Goal: Task Accomplishment & Management: Manage account settings

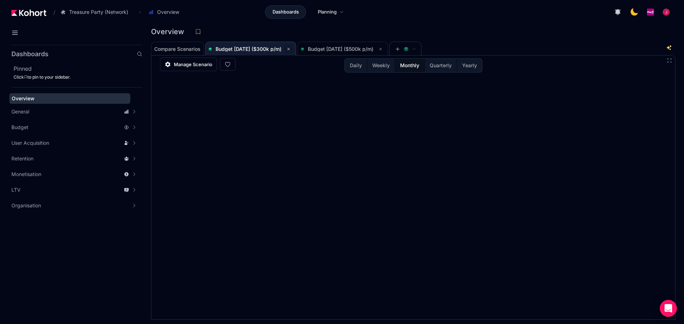
click at [291, 49] on icon at bounding box center [288, 49] width 4 height 4
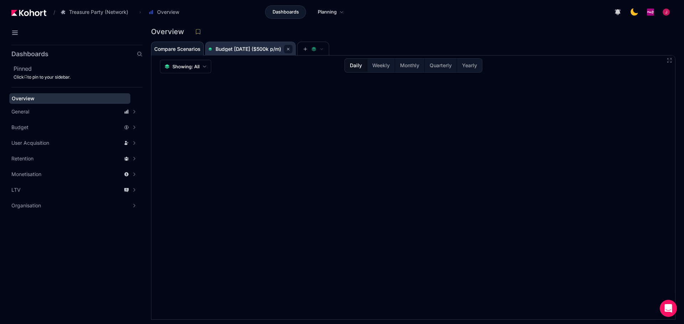
click at [290, 51] on icon at bounding box center [288, 49] width 4 height 4
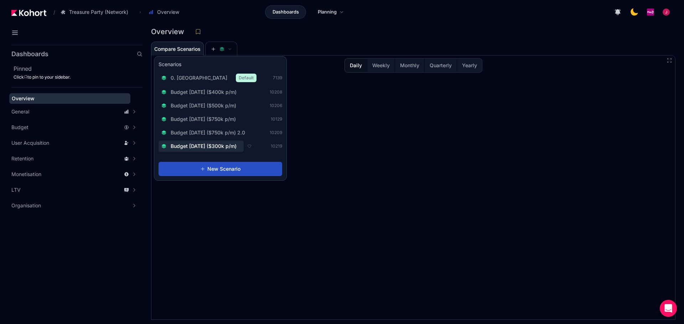
click at [228, 146] on span "Budget [DATE] ($300k p/m)" at bounding box center [204, 146] width 66 height 7
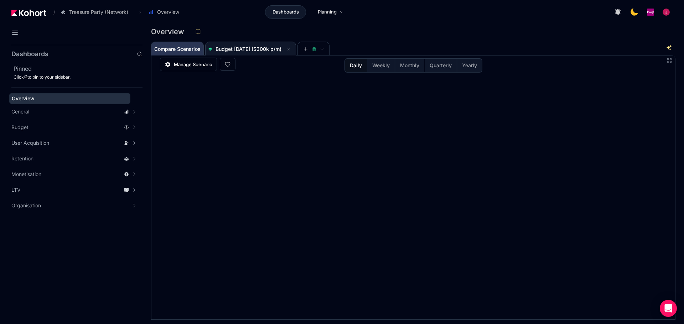
click at [189, 52] on span "Compare Scenarios" at bounding box center [177, 49] width 46 height 5
click at [241, 50] on span "Budget [DATE] ($300k p/m)" at bounding box center [248, 49] width 66 height 6
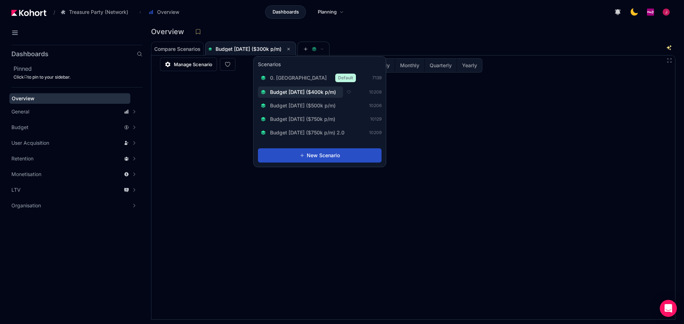
click at [333, 93] on span "Budget [DATE] ($400k p/m)" at bounding box center [303, 92] width 66 height 7
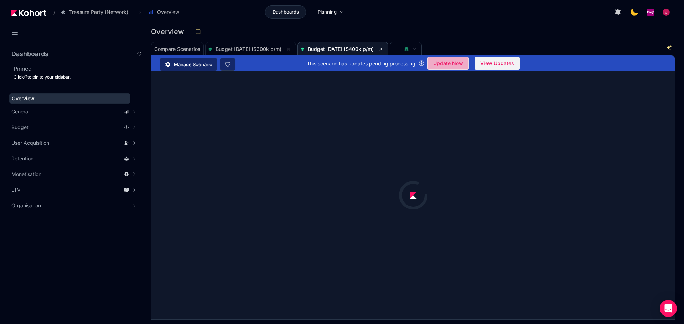
click at [442, 63] on span "Update Now" at bounding box center [448, 63] width 30 height 11
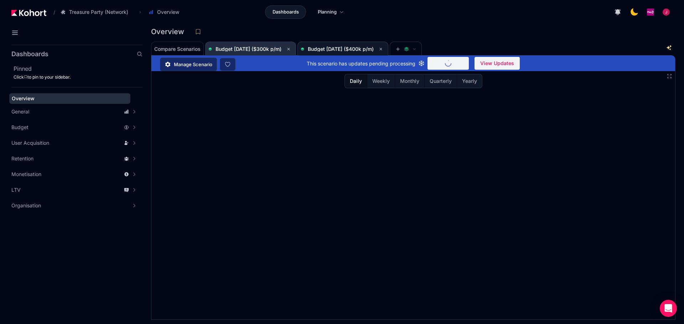
click at [270, 47] on span "Budget [DATE] ($300k p/m)" at bounding box center [248, 49] width 66 height 6
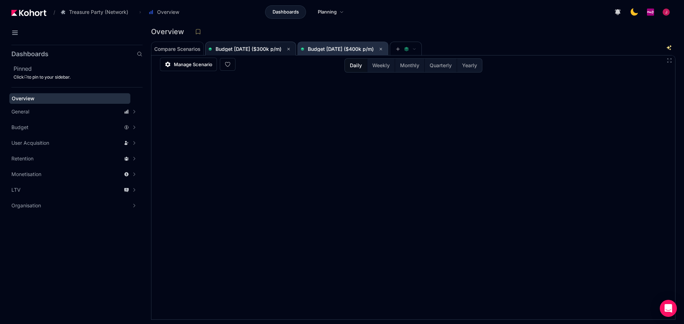
click at [364, 50] on span "Budget [DATE] ($400k p/m)" at bounding box center [341, 49] width 66 height 6
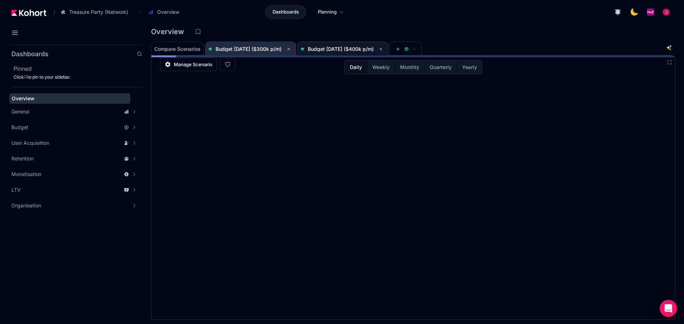
click at [259, 51] on span "Budget [DATE] ($300k p/m)" at bounding box center [248, 49] width 66 height 6
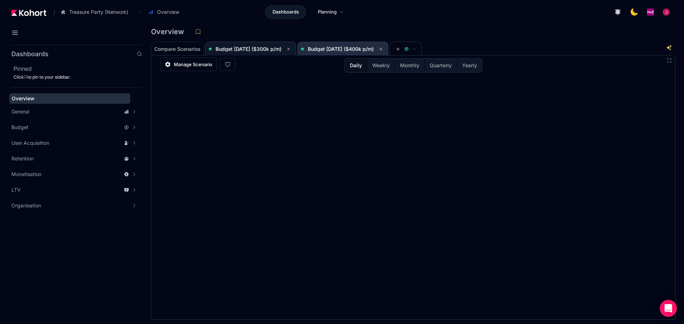
click at [350, 48] on span "Budget [DATE] ($400k p/m)" at bounding box center [341, 49] width 66 height 6
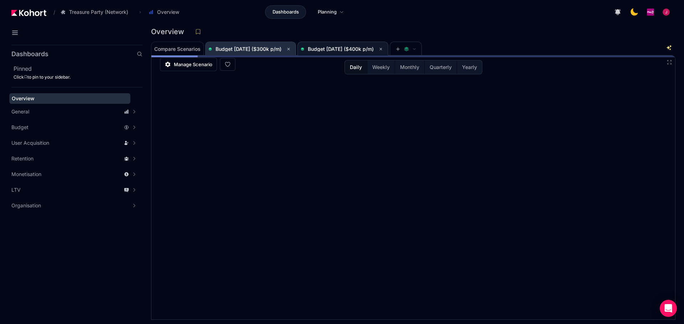
click at [271, 53] on span "Budget [DATE] ($300k p/m)" at bounding box center [250, 49] width 84 height 9
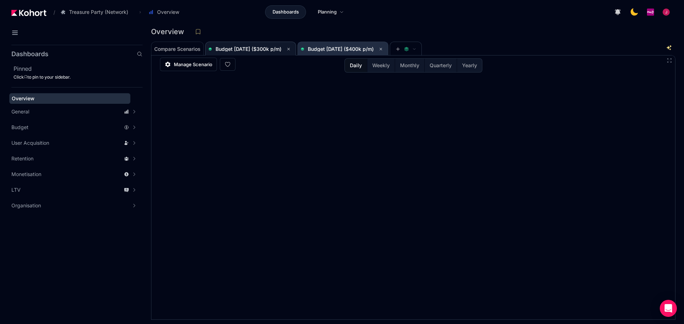
click at [333, 50] on span "Budget [DATE] ($400k p/m)" at bounding box center [341, 49] width 66 height 6
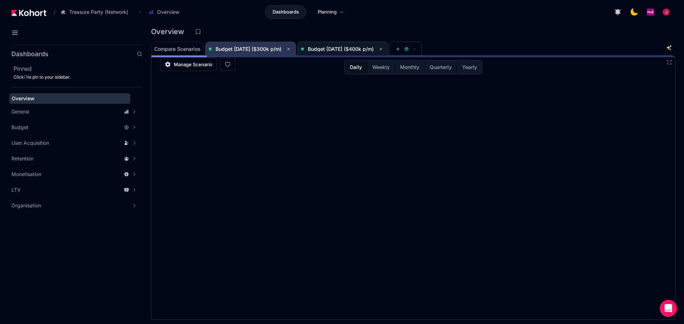
click at [258, 50] on span "Budget [DATE] ($300k p/m)" at bounding box center [248, 49] width 66 height 6
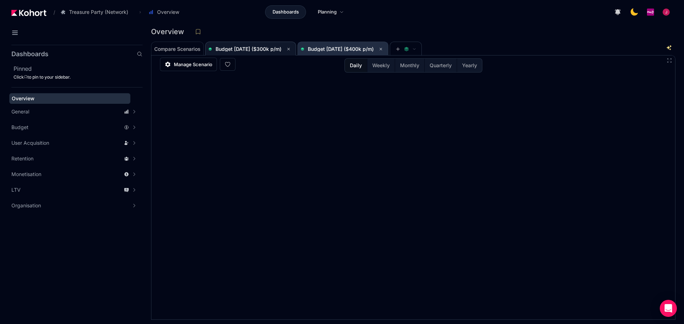
click at [365, 48] on span "Budget [DATE] ($400k p/m)" at bounding box center [341, 49] width 66 height 6
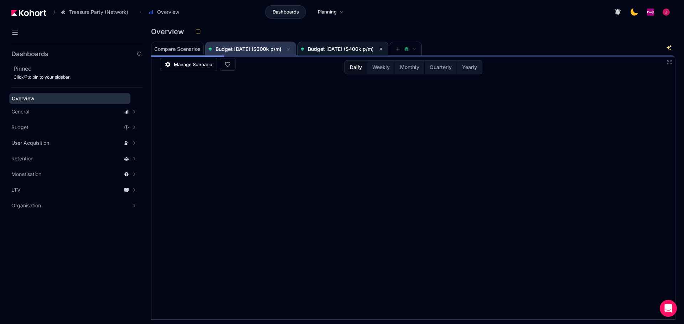
click at [250, 53] on span "Budget [DATE] ($300k p/m)" at bounding box center [250, 49] width 84 height 9
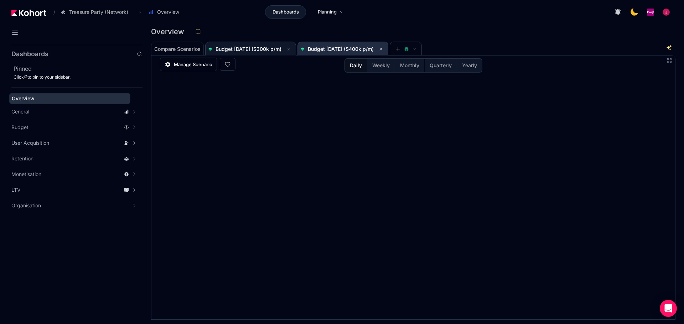
click at [337, 46] on span "Budget [DATE] ($400k p/m)" at bounding box center [343, 49] width 84 height 9
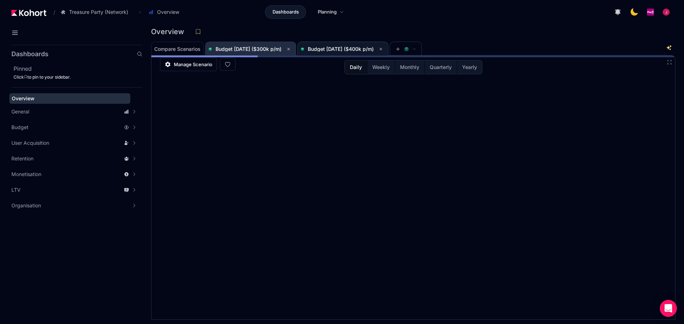
click at [256, 48] on span "Budget [DATE] ($300k p/m)" at bounding box center [248, 49] width 66 height 6
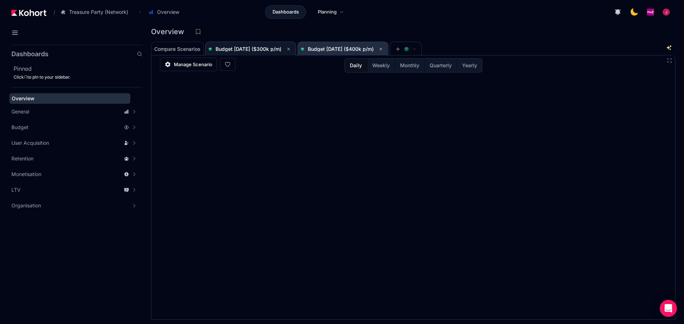
click at [350, 49] on span "Budget [DATE] ($400k p/m)" at bounding box center [341, 49] width 66 height 6
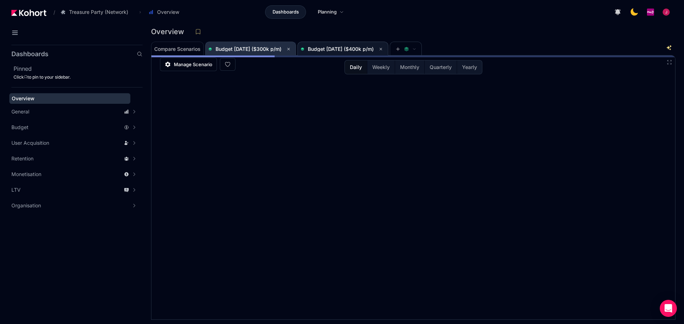
click at [258, 43] on span "Budget [DATE] ($300k p/m)" at bounding box center [250, 49] width 84 height 14
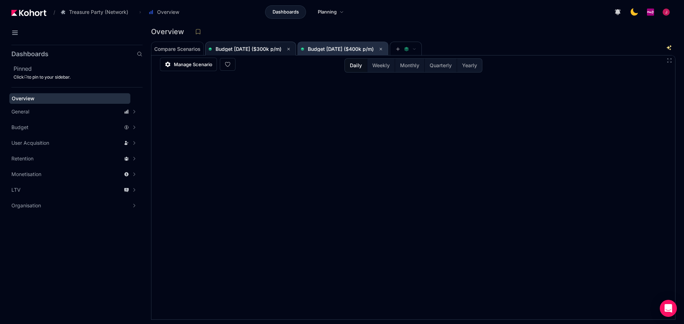
click at [337, 48] on span "Budget [DATE] ($400k p/m)" at bounding box center [341, 49] width 66 height 6
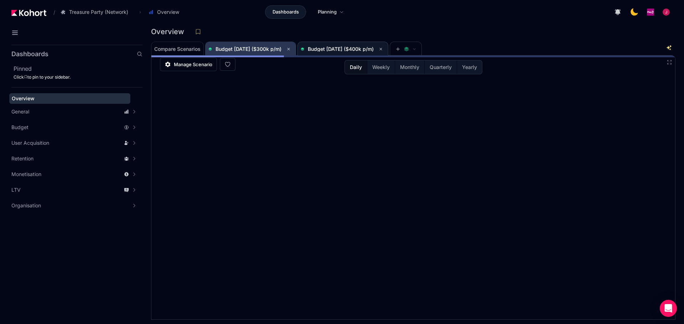
click at [247, 50] on span "Budget [DATE] ($300k p/m)" at bounding box center [248, 49] width 66 height 6
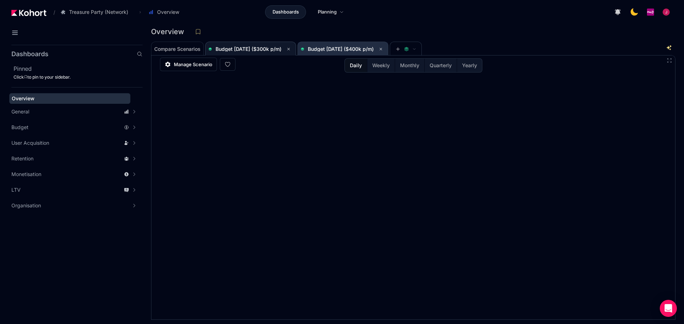
click at [350, 49] on span "Budget [DATE] ($400k p/m)" at bounding box center [341, 49] width 66 height 6
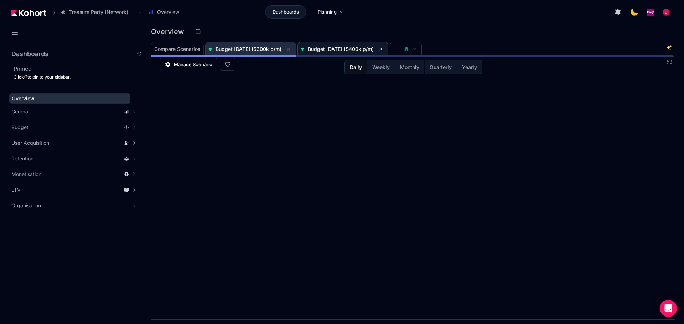
click at [253, 48] on span "Budget [DATE] ($300k p/m)" at bounding box center [248, 49] width 66 height 6
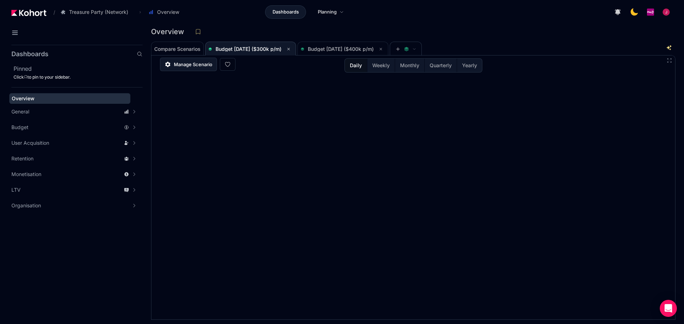
click at [173, 61] on link "Manage Scenario" at bounding box center [188, 65] width 57 height 14
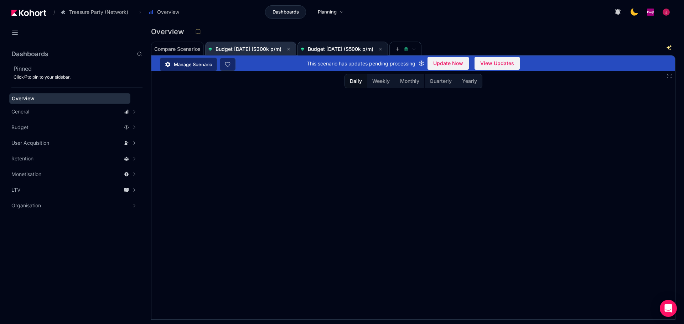
click at [271, 48] on span "Budget [DATE] ($300k p/m)" at bounding box center [248, 49] width 66 height 6
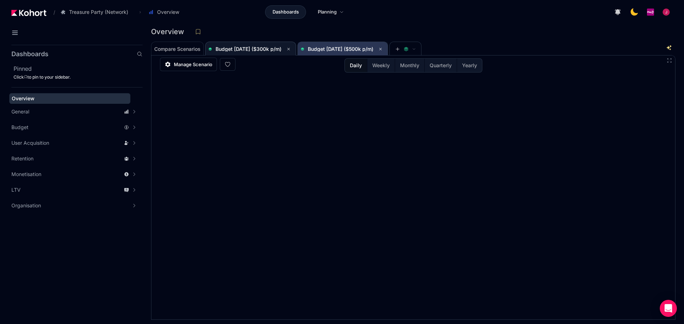
click at [339, 48] on span "Budget [DATE] ($500k p/m)" at bounding box center [341, 49] width 66 height 6
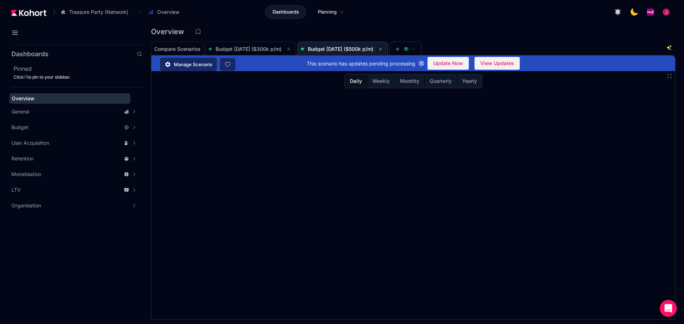
click at [382, 48] on icon at bounding box center [380, 49] width 4 height 4
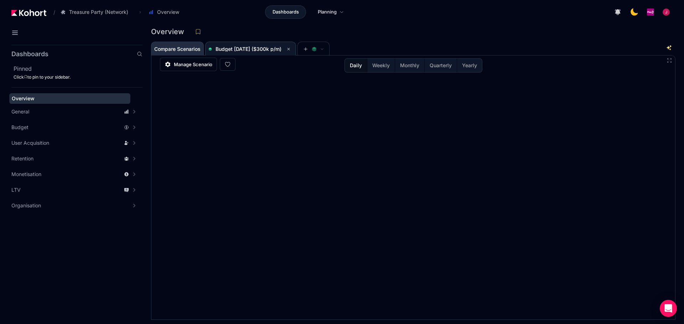
click at [193, 52] on span "Compare Scenarios" at bounding box center [177, 49] width 46 height 14
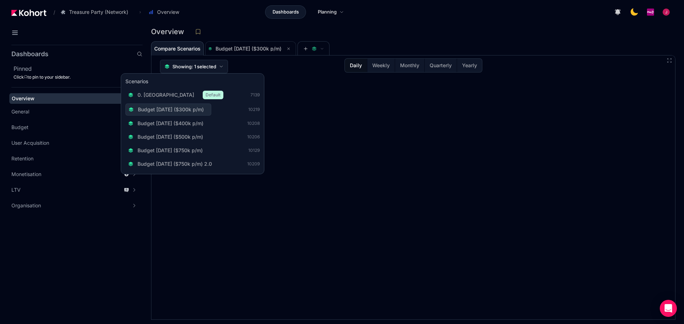
click at [207, 67] on span "Showing: 1 selected" at bounding box center [194, 66] width 44 height 7
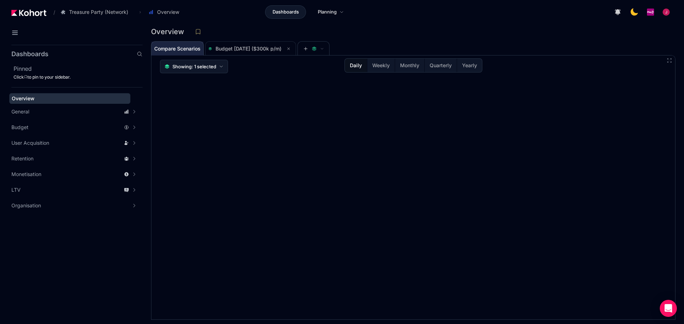
click at [207, 67] on span "Showing: 1 selected" at bounding box center [194, 66] width 44 height 7
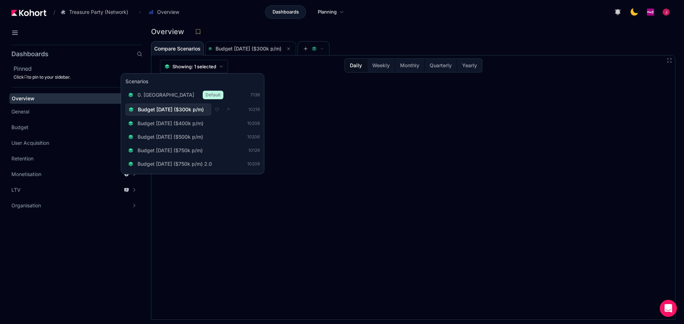
click at [193, 113] on button "Budget [DATE] ($300k p/m)" at bounding box center [168, 110] width 86 height 12
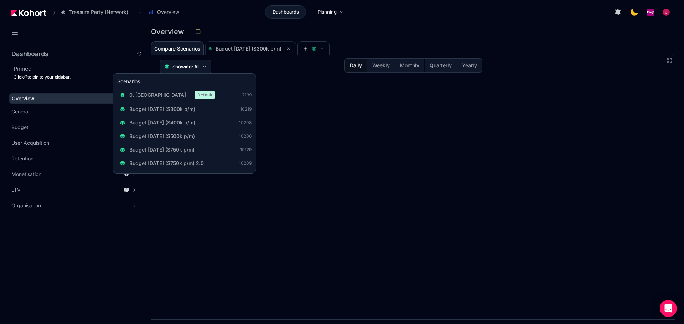
click at [203, 71] on button "Showing: All" at bounding box center [185, 67] width 51 height 14
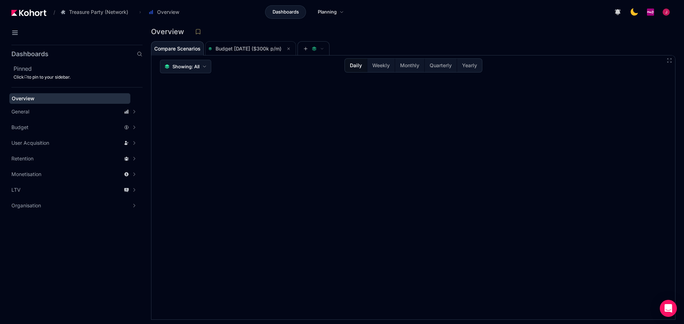
click at [203, 71] on button "Showing: All" at bounding box center [185, 67] width 51 height 14
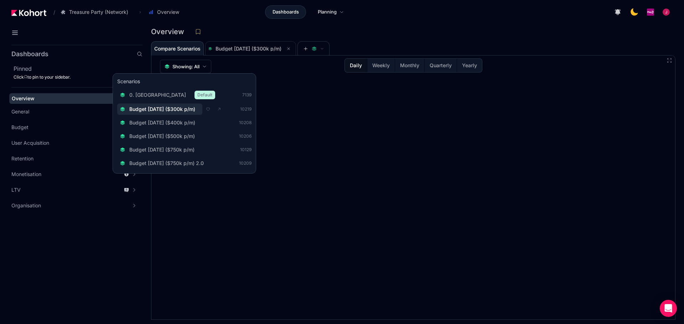
click at [126, 109] on div "Budget [DATE] ($300k p/m)" at bounding box center [159, 109] width 79 height 7
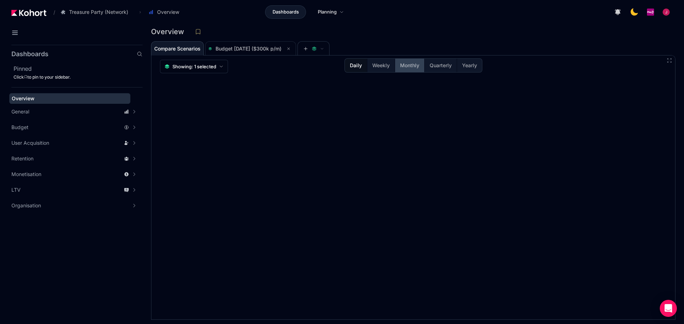
click at [406, 67] on span "Monthly" at bounding box center [409, 65] width 19 height 7
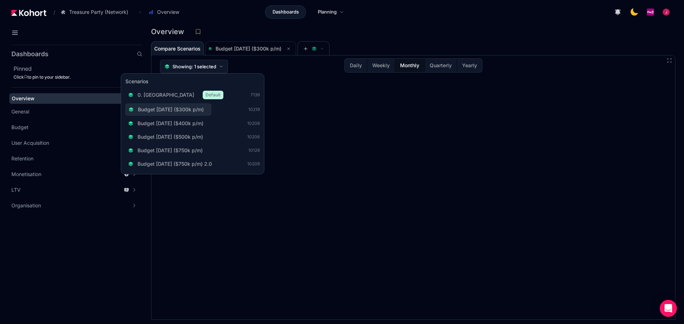
click at [212, 68] on span "Showing: 1 selected" at bounding box center [194, 66] width 44 height 7
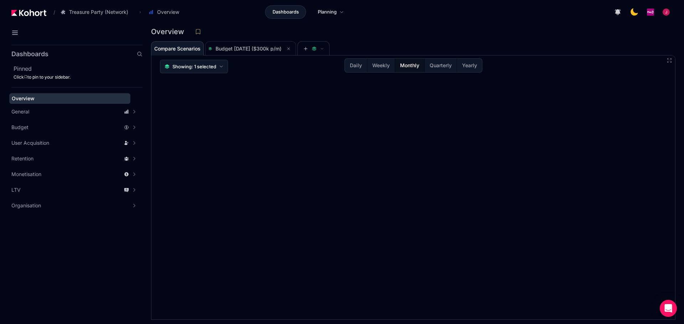
click at [212, 68] on span "Showing: 1 selected" at bounding box center [194, 66] width 44 height 7
click at [260, 50] on span "Budget [DATE] ($300k p/m)" at bounding box center [248, 49] width 66 height 6
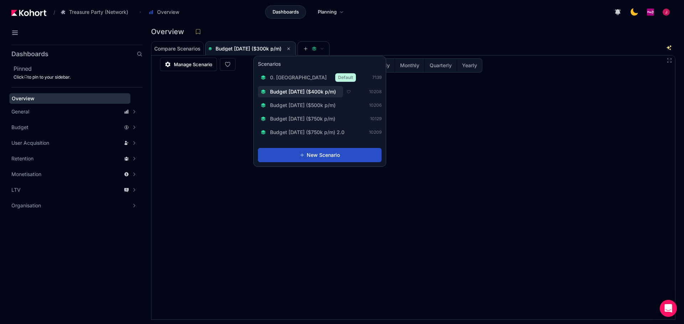
click at [329, 93] on span "Budget [DATE] ($400k p/m)" at bounding box center [303, 91] width 66 height 7
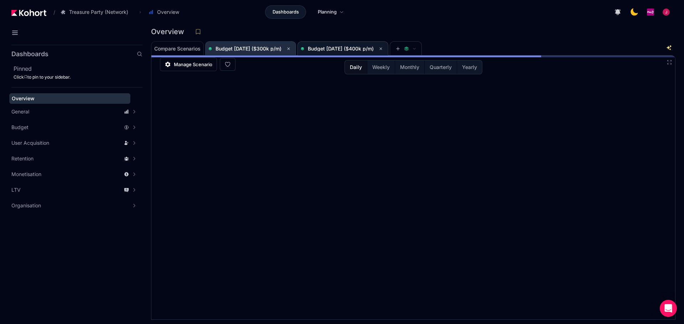
click at [274, 53] on span "Budget [DATE] ($300k p/m)" at bounding box center [250, 49] width 84 height 14
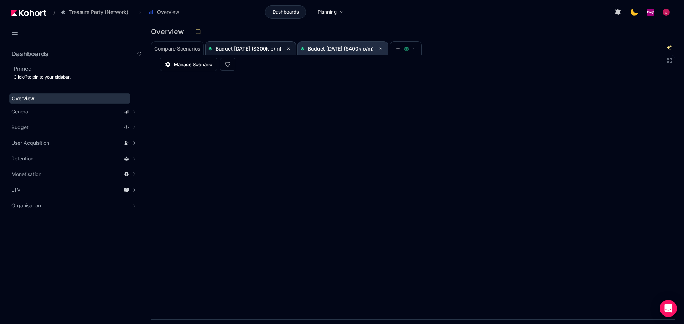
click at [348, 46] on span "Budget [DATE] ($400k p/m)" at bounding box center [341, 49] width 66 height 6
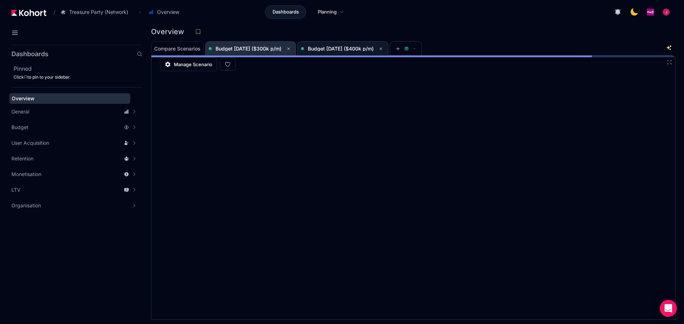
click at [271, 50] on span "Budget [DATE] ($300k p/m)" at bounding box center [248, 49] width 66 height 6
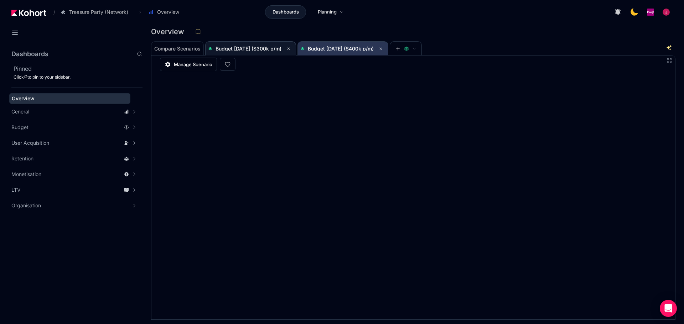
click at [349, 47] on span "Budget [DATE] ($400k p/m)" at bounding box center [341, 49] width 66 height 6
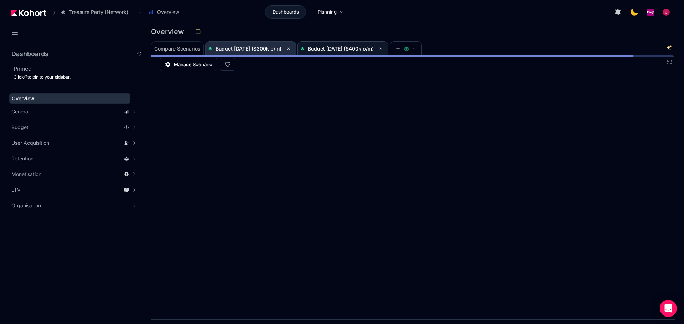
click at [265, 50] on span "Budget [DATE] ($300k p/m)" at bounding box center [248, 49] width 66 height 6
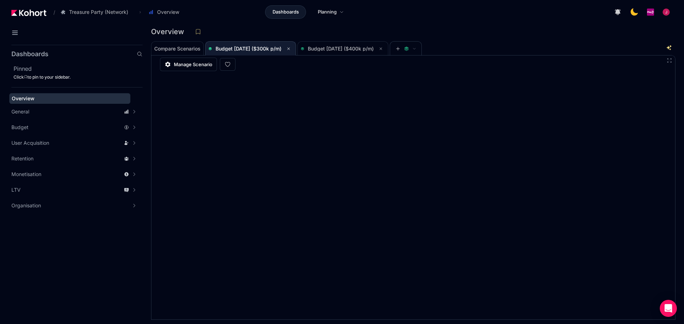
drag, startPoint x: 250, startPoint y: 47, endPoint x: 236, endPoint y: 49, distance: 14.4
click at [236, 49] on span "Budget [DATE] ($300k p/m)" at bounding box center [248, 49] width 66 height 6
click at [335, 50] on span "Budget [DATE] ($400k p/m)" at bounding box center [341, 49] width 66 height 6
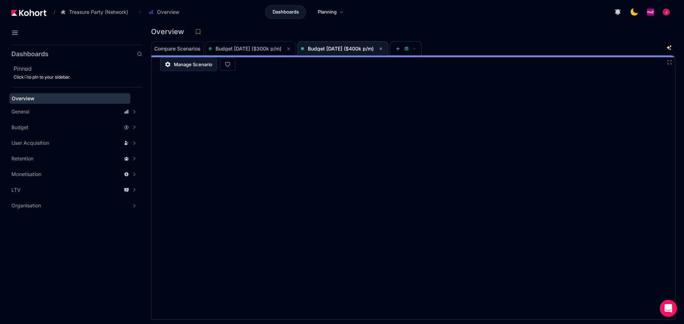
click at [190, 66] on span "Manage Scenario" at bounding box center [193, 64] width 38 height 7
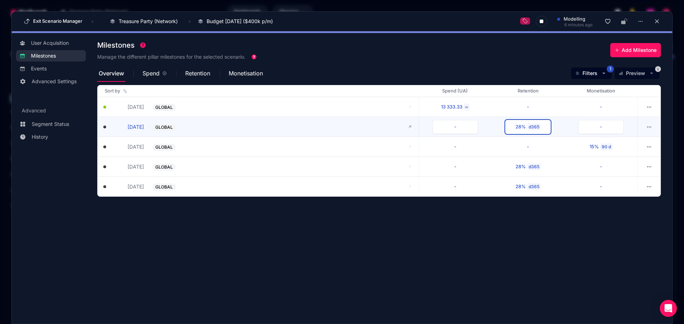
click at [528, 125] on div "d365" at bounding box center [534, 127] width 14 height 7
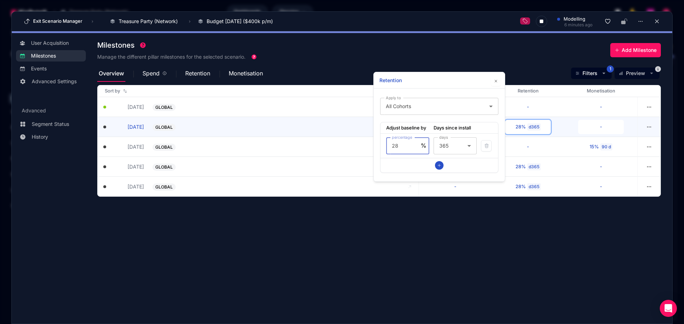
click at [437, 216] on section "Milestones Manage the different pillar milestones for the selected scenario. Ad…" at bounding box center [384, 174] width 575 height 275
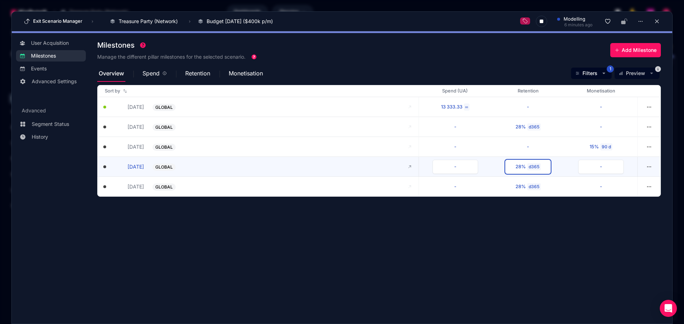
click at [528, 166] on div "d365" at bounding box center [534, 166] width 14 height 7
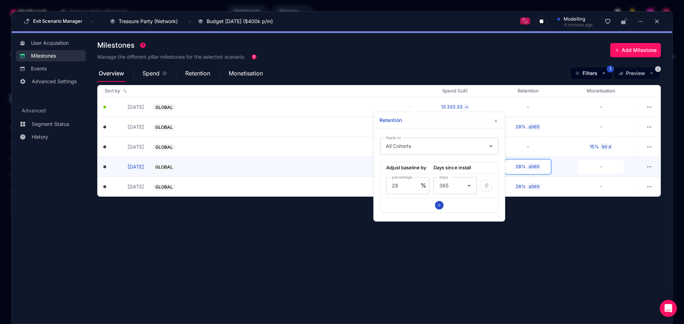
click at [272, 254] on section "Milestones Manage the different pillar milestones for the selected scenario. Ad…" at bounding box center [384, 174] width 575 height 275
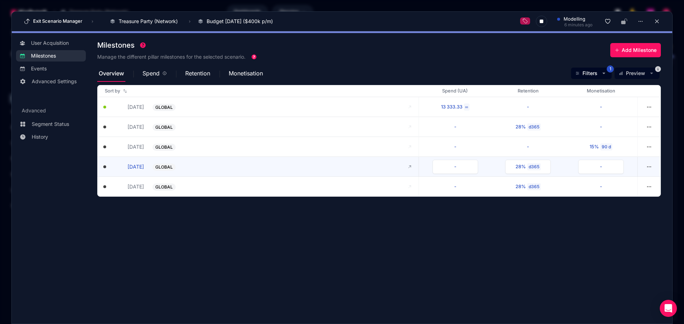
click at [163, 166] on span "GLOBAL" at bounding box center [163, 168] width 17 height 6
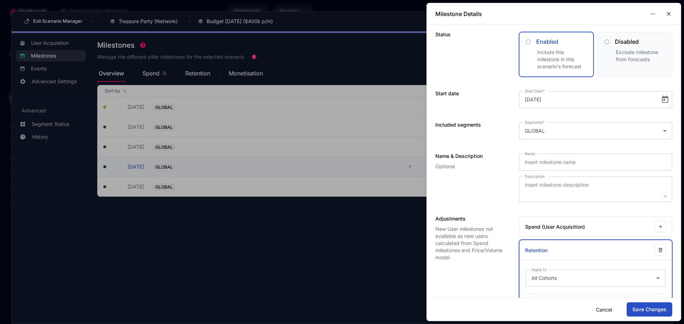
scroll to position [87, 0]
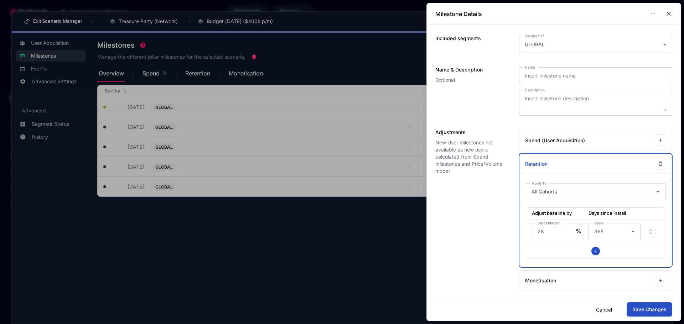
click at [676, 13] on div "Milestone Details" at bounding box center [554, 14] width 254 height 22
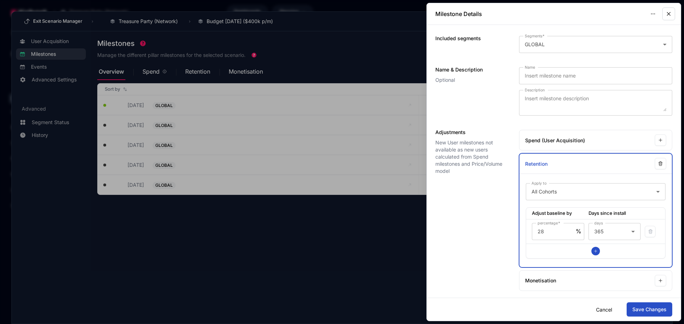
click at [669, 14] on icon "button" at bounding box center [668, 13] width 3 height 3
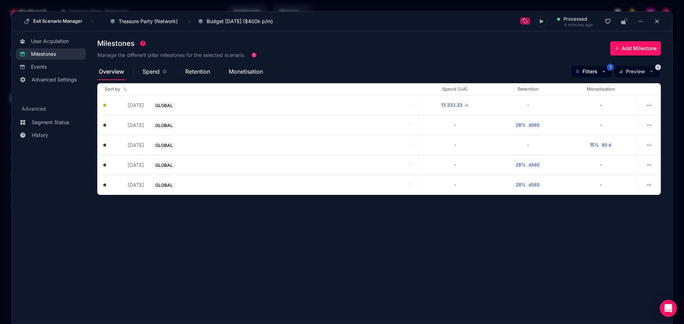
click at [379, 227] on section "Milestones Manage the different pillar milestones for the selected scenario. Ad…" at bounding box center [384, 174] width 575 height 277
click at [338, 238] on section "Milestones Manage the different pillar milestones for the selected scenario. Ad…" at bounding box center [384, 174] width 575 height 277
click at [56, 125] on span "Segment Status" at bounding box center [50, 122] width 37 height 7
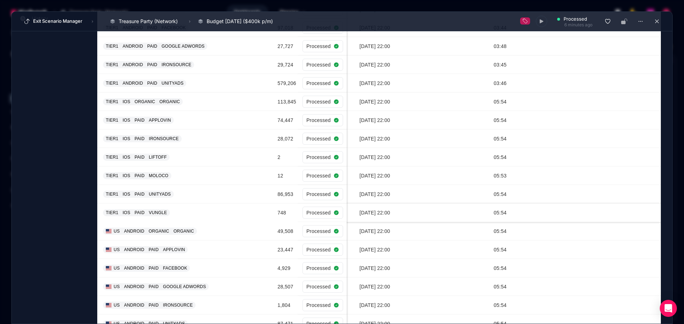
scroll to position [18, 0]
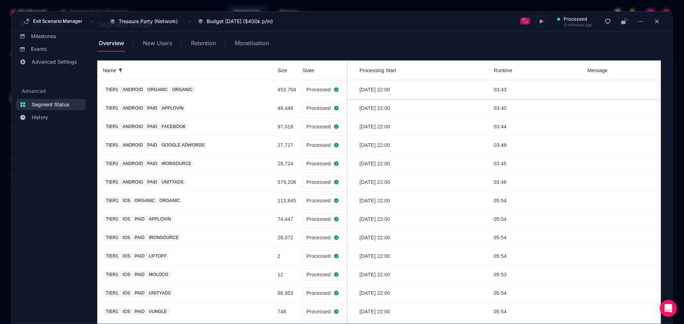
click at [250, 93] on td "TIER1 ANDROID ORGANIC ORGANIC" at bounding box center [184, 89] width 174 height 19
click at [191, 46] on span "Retention" at bounding box center [203, 43] width 25 height 6
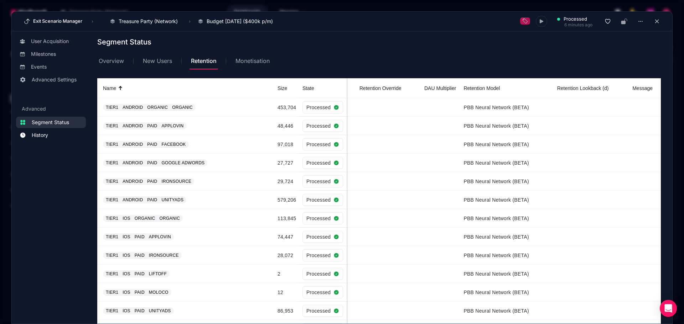
click at [44, 133] on span "History" at bounding box center [40, 135] width 16 height 7
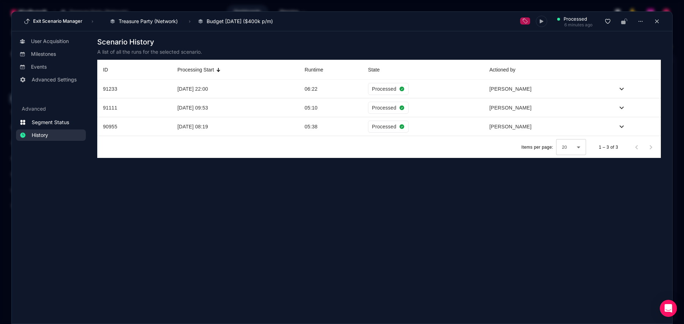
click at [63, 120] on span "Segment Status" at bounding box center [50, 122] width 37 height 7
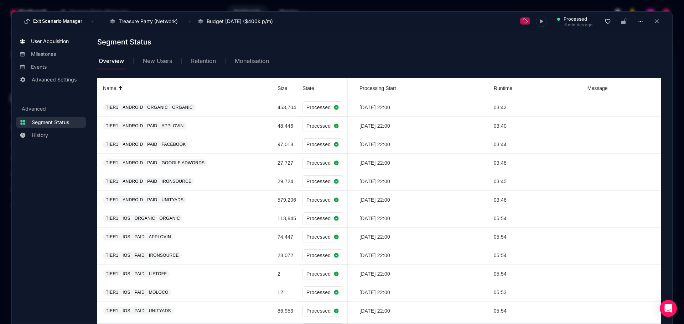
click at [55, 41] on span "User Acquisition" at bounding box center [50, 41] width 38 height 7
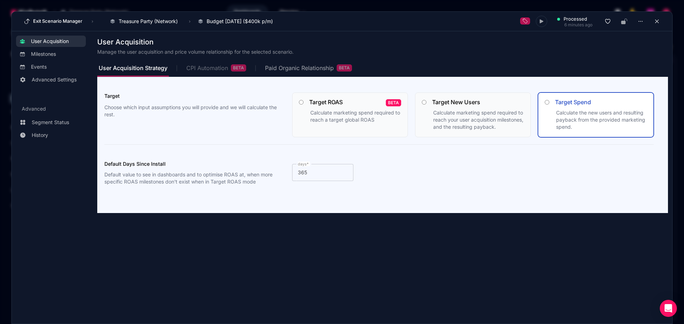
click at [217, 67] on div "CPI Automation BETA" at bounding box center [216, 67] width 60 height 7
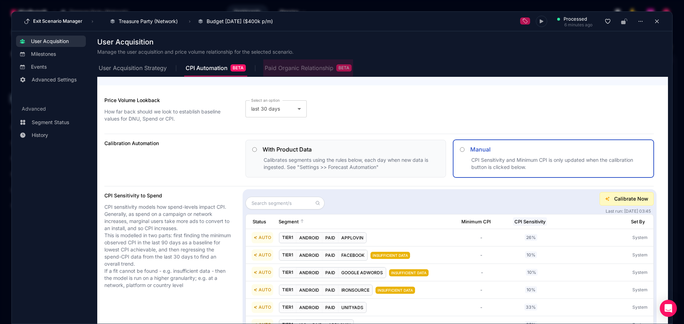
click at [286, 67] on div "Paid Organic Relationship BETA" at bounding box center [308, 67] width 87 height 7
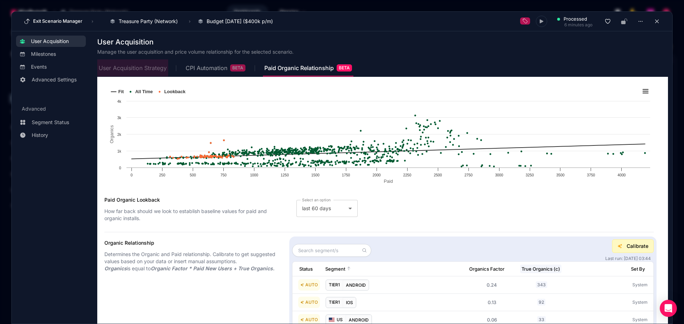
click at [120, 66] on span "User Acquisition Strategy" at bounding box center [133, 68] width 68 height 6
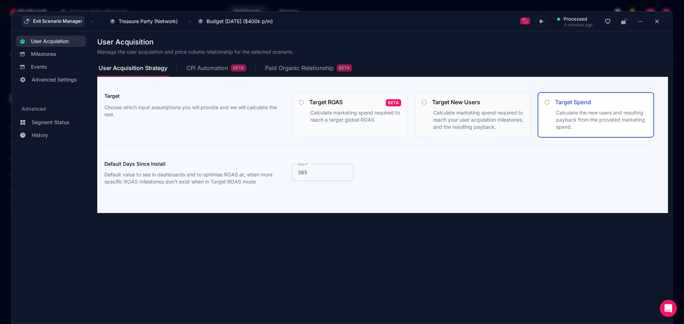
click at [57, 20] on button "Exit Scenario Manager" at bounding box center [53, 21] width 63 height 11
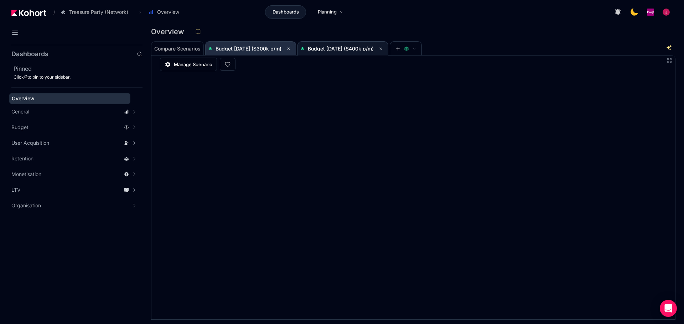
click at [268, 51] on span "Budget [DATE] ($300k p/m)" at bounding box center [248, 49] width 66 height 6
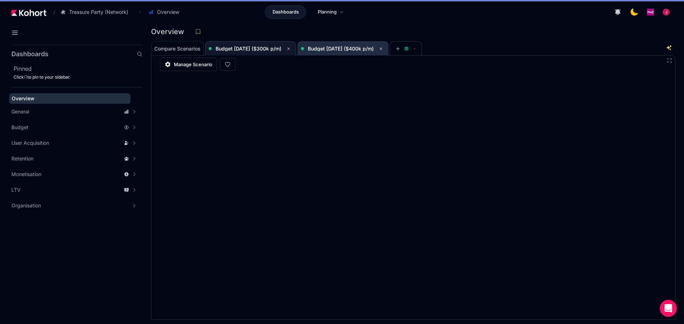
click at [349, 51] on span "Budget [DATE] ($400k p/m)" at bounding box center [341, 49] width 66 height 6
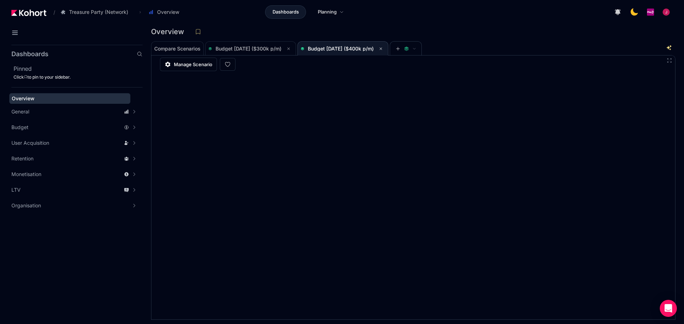
click at [585, 44] on div "Compare Scenarios Budget Aug 2025 ($300k p/m) Budget Aug 2025 ($400k p/m)" at bounding box center [408, 48] width 514 height 14
click at [344, 47] on span "Budget [DATE] ($400k p/m)" at bounding box center [341, 49] width 66 height 6
click at [383, 49] on icon at bounding box center [381, 49] width 4 height 4
click at [291, 48] on icon at bounding box center [288, 49] width 4 height 4
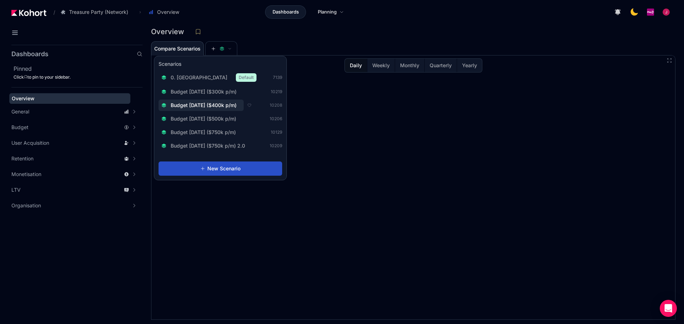
click at [224, 107] on span "Budget [DATE] ($400k p/m)" at bounding box center [204, 105] width 66 height 7
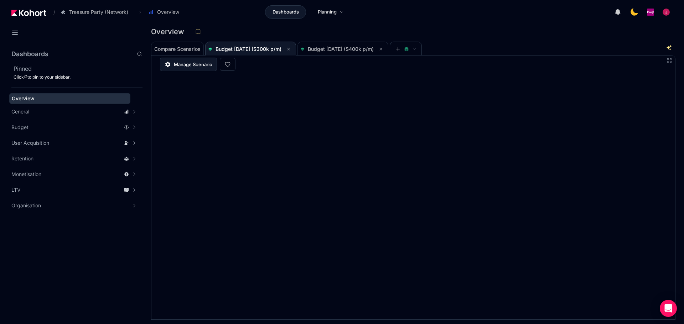
click at [209, 67] on span "Manage Scenario" at bounding box center [193, 64] width 38 height 7
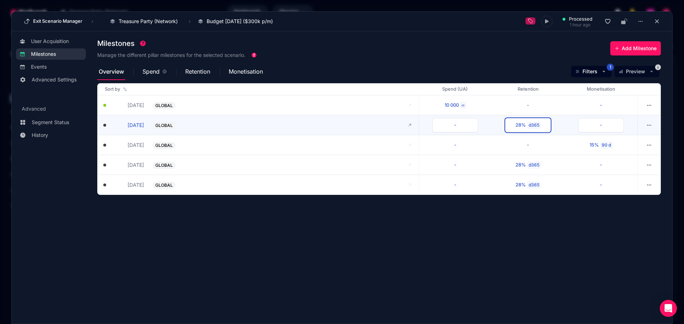
click at [288, 114] on div "d365" at bounding box center [534, 125] width 14 height 7
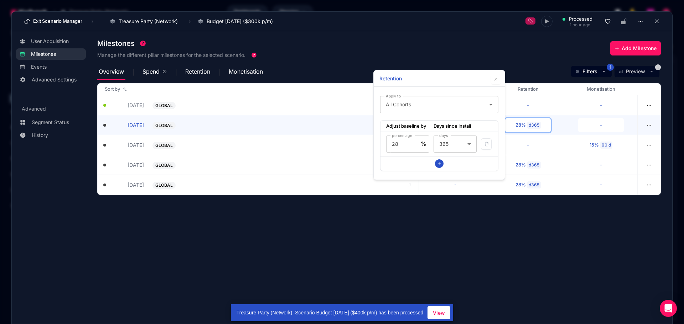
click at [288, 114] on section "Milestones Manage the different pillar milestones for the selected scenario. Ad…" at bounding box center [384, 174] width 575 height 277
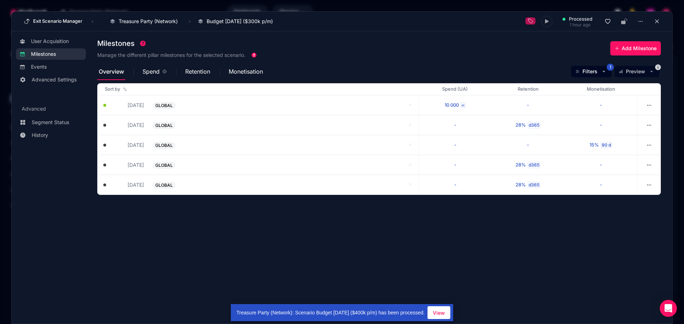
click at [288, 114] on section "Milestones Manage the different pillar milestones for the selected scenario. Ad…" at bounding box center [384, 174] width 575 height 277
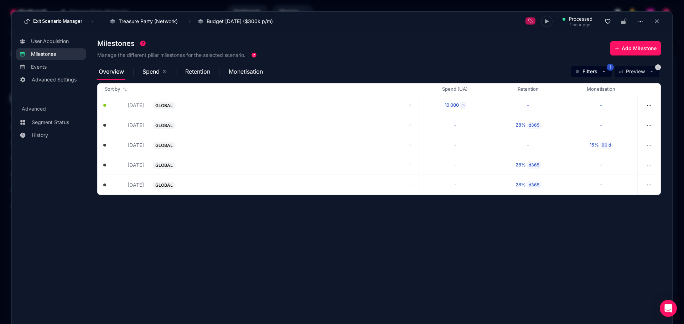
drag, startPoint x: 444, startPoint y: 252, endPoint x: 447, endPoint y: 250, distance: 3.8
click at [288, 114] on section "Milestones Manage the different pillar milestones for the selected scenario. Ad…" at bounding box center [384, 174] width 575 height 277
click at [288, 63] on div "Overview Spend Retention Monetisation Filters 1 Preview" at bounding box center [378, 71] width 563 height 17
click at [288, 20] on button at bounding box center [546, 21] width 11 height 11
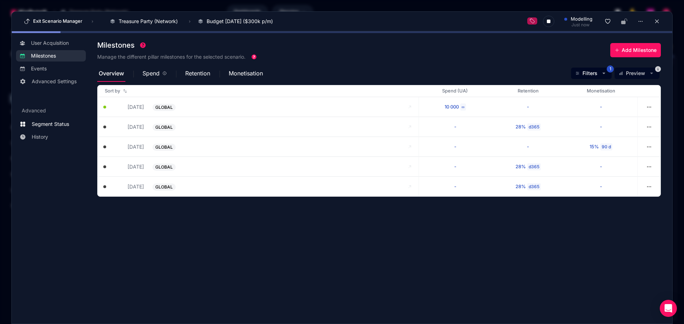
click at [49, 114] on span "Segment Status" at bounding box center [50, 124] width 37 height 7
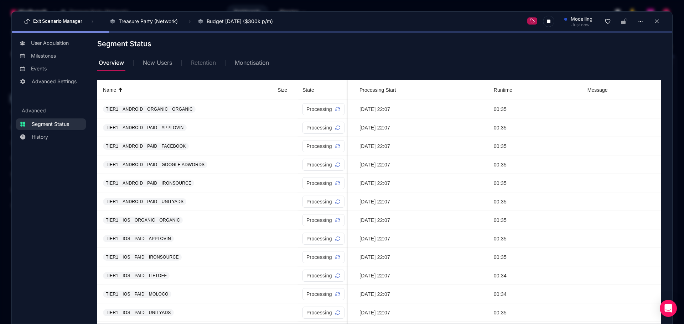
click at [208, 63] on span "Retention" at bounding box center [203, 63] width 25 height 6
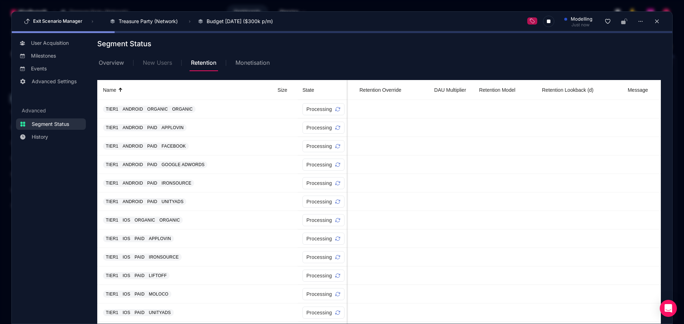
click at [160, 67] on span "New Users" at bounding box center [157, 62] width 29 height 17
click at [118, 64] on span "Overview" at bounding box center [111, 63] width 25 height 6
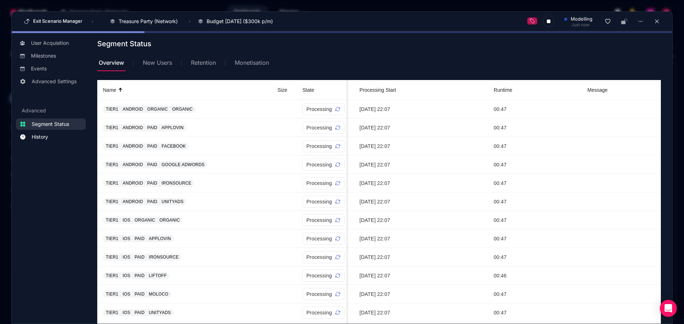
click at [51, 114] on link "History" at bounding box center [51, 136] width 70 height 11
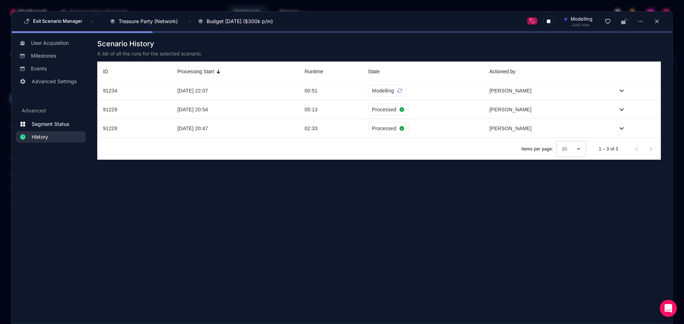
click at [57, 114] on span "Segment Status" at bounding box center [50, 124] width 37 height 7
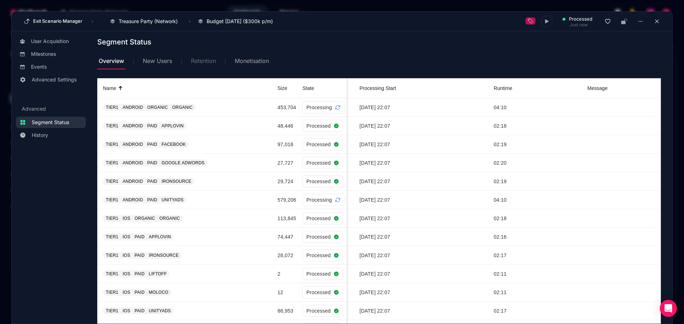
click at [197, 64] on span "Retention" at bounding box center [203, 61] width 25 height 6
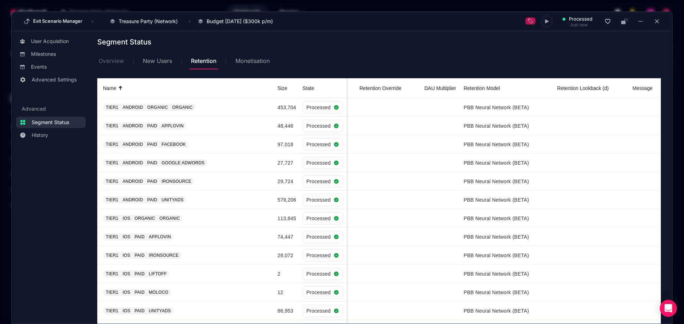
click at [115, 64] on span "Overview" at bounding box center [111, 61] width 25 height 6
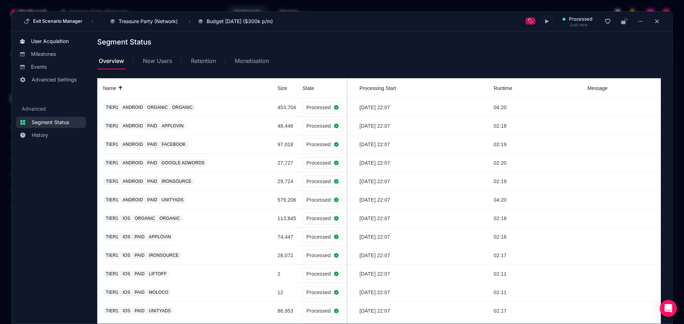
click at [59, 41] on span "User Acquisition" at bounding box center [50, 41] width 38 height 7
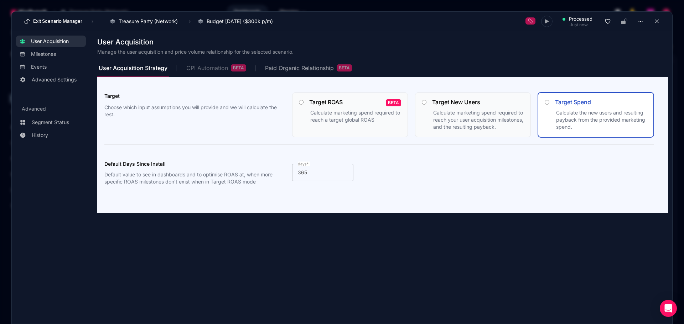
click at [214, 69] on div "CPI Automation BETA" at bounding box center [216, 67] width 60 height 7
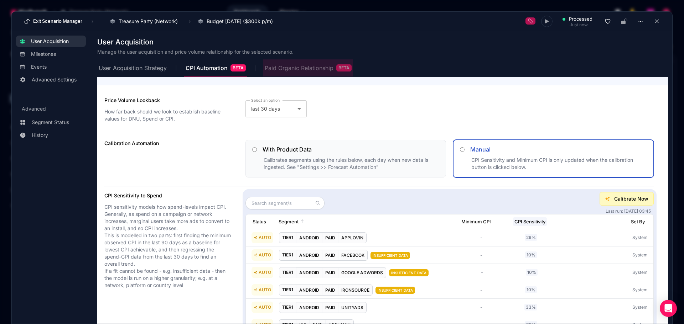
click at [288, 69] on div "Paid Organic Relationship BETA" at bounding box center [308, 67] width 87 height 7
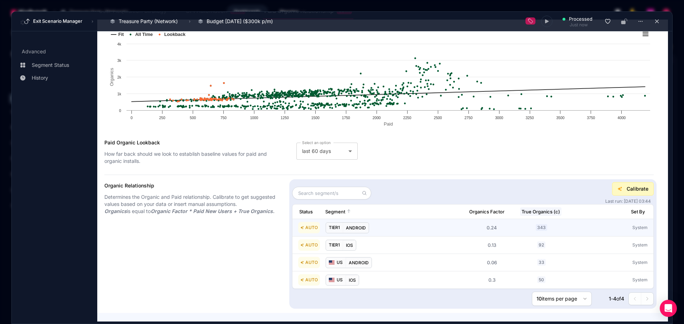
scroll to position [67, 0]
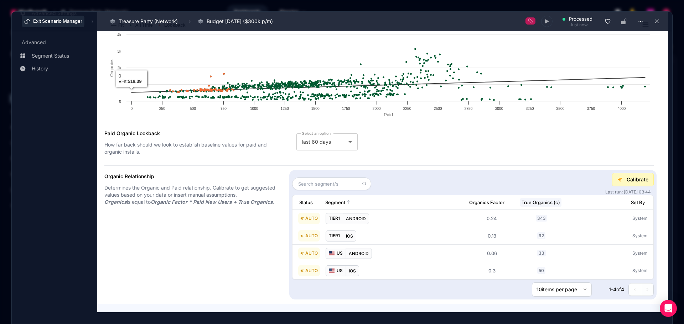
click at [35, 24] on button "Exit Scenario Manager" at bounding box center [53, 21] width 63 height 11
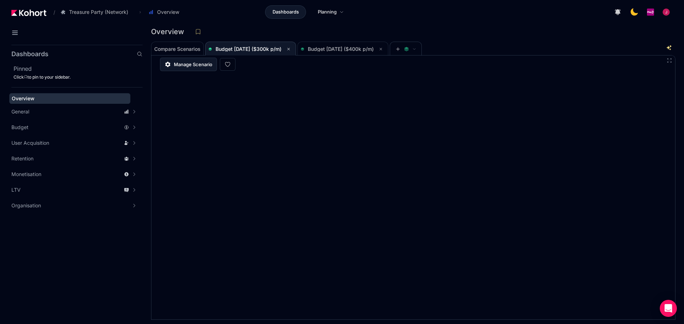
click at [170, 66] on icon at bounding box center [168, 64] width 6 height 6
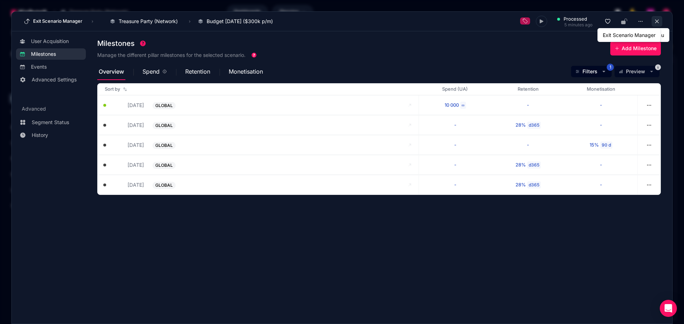
click at [288, 22] on button at bounding box center [656, 21] width 11 height 11
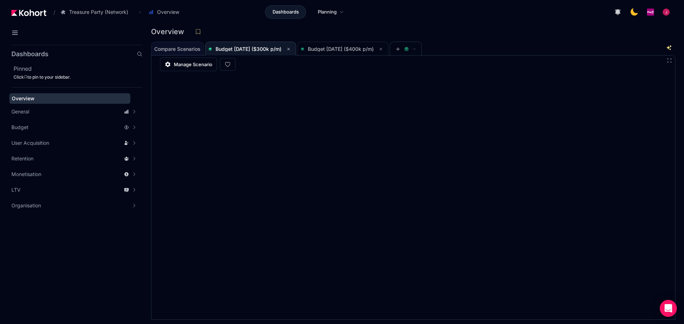
drag, startPoint x: 181, startPoint y: 49, endPoint x: 205, endPoint y: 48, distance: 24.3
click at [181, 49] on span "Compare Scenarios" at bounding box center [177, 49] width 46 height 5
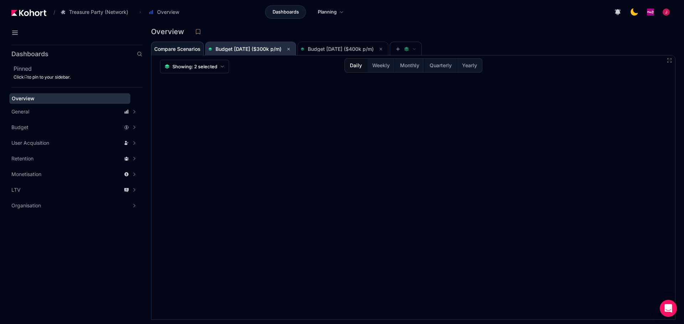
click at [246, 49] on span "Budget [DATE] ($300k p/m)" at bounding box center [248, 49] width 66 height 6
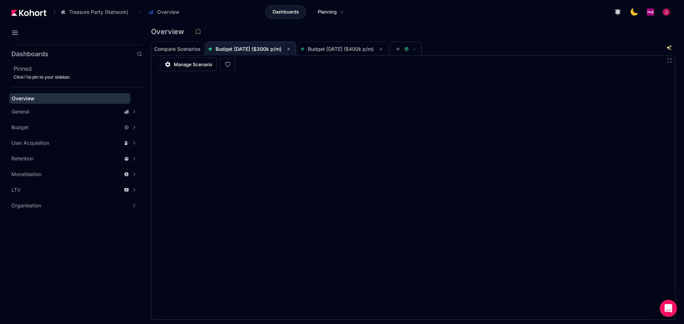
click at [288, 48] on button at bounding box center [288, 49] width 9 height 9
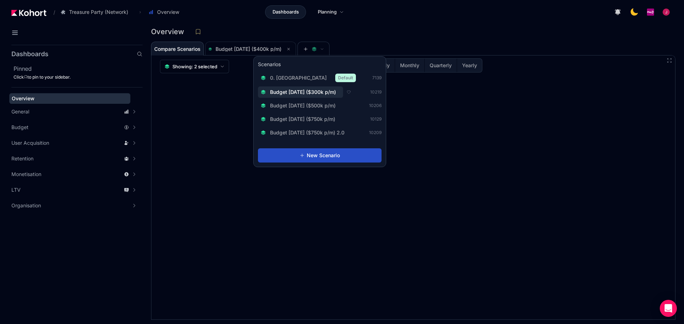
click at [288, 92] on span "Budget [DATE] ($300k p/m)" at bounding box center [303, 92] width 66 height 7
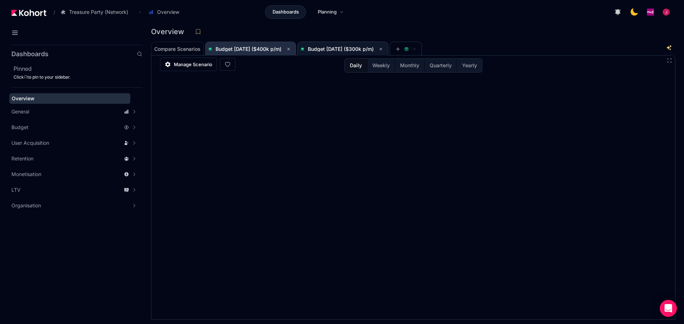
click at [270, 52] on span "Budget [DATE] ($400k p/m)" at bounding box center [250, 49] width 84 height 9
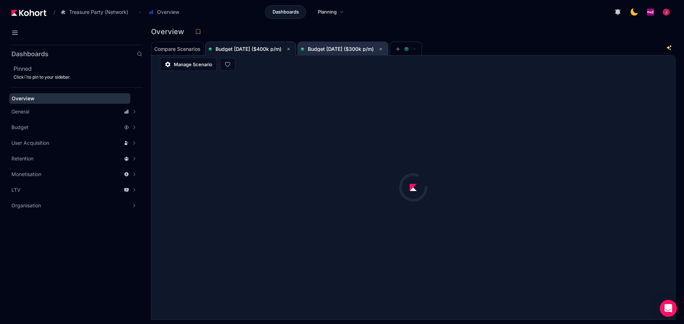
click at [288, 48] on span "Budget [DATE] ($300k p/m)" at bounding box center [341, 49] width 66 height 6
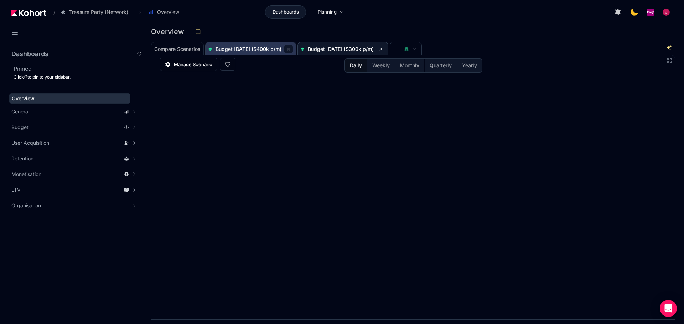
click at [288, 48] on icon at bounding box center [288, 49] width 4 height 4
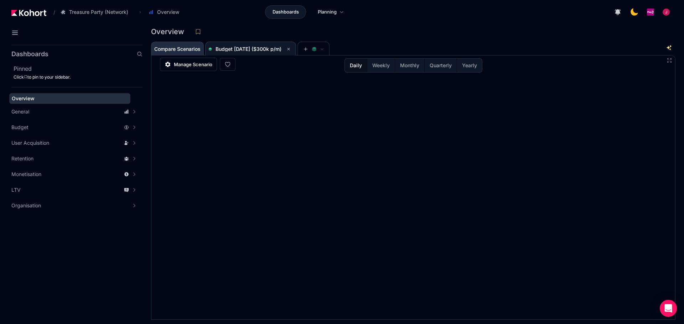
click at [162, 46] on span "Compare Scenarios" at bounding box center [177, 49] width 46 height 14
click at [288, 69] on button "Monthly" at bounding box center [410, 66] width 30 height 14
click at [251, 52] on span "Budget [DATE] ($300k p/m)" at bounding box center [250, 49] width 84 height 9
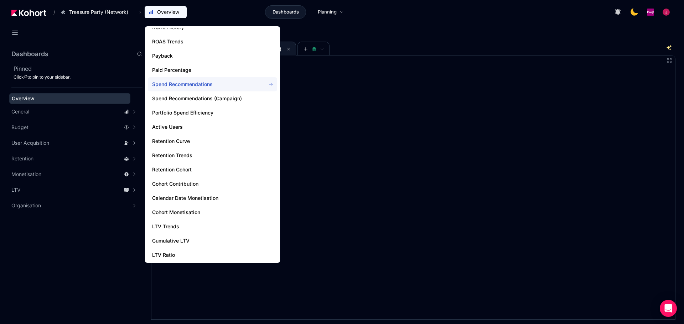
scroll to position [195, 0]
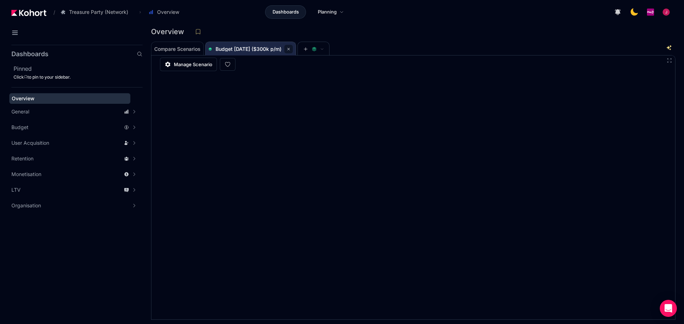
click at [288, 51] on icon at bounding box center [288, 49] width 4 height 4
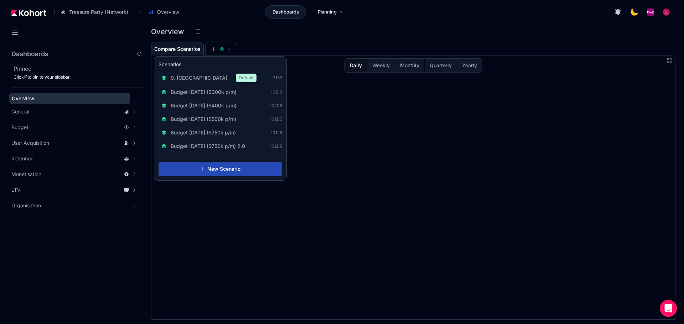
click at [244, 114] on button "New Scenario" at bounding box center [220, 169] width 124 height 14
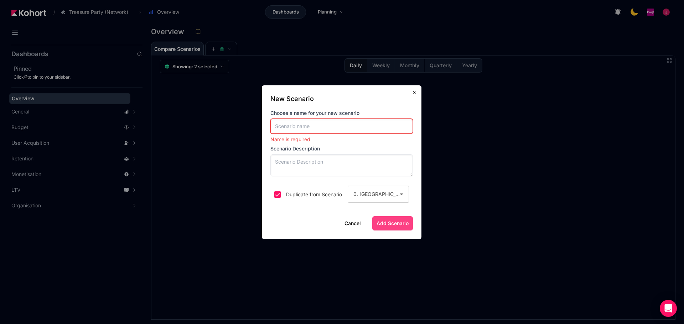
click at [288, 114] on input at bounding box center [341, 126] width 142 height 15
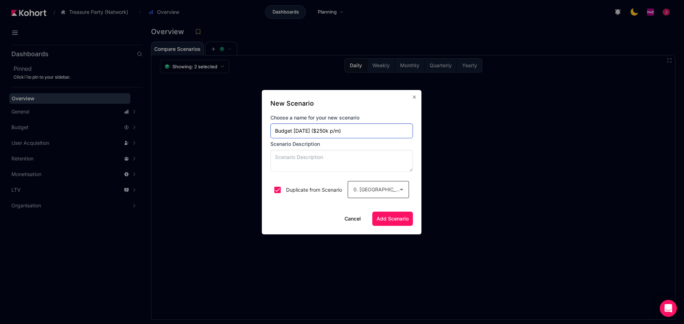
type input "Budget Aug 2025 ($250k p/m)"
click at [288, 114] on div "0. [GEOGRAPHIC_DATA]" at bounding box center [378, 189] width 50 height 17
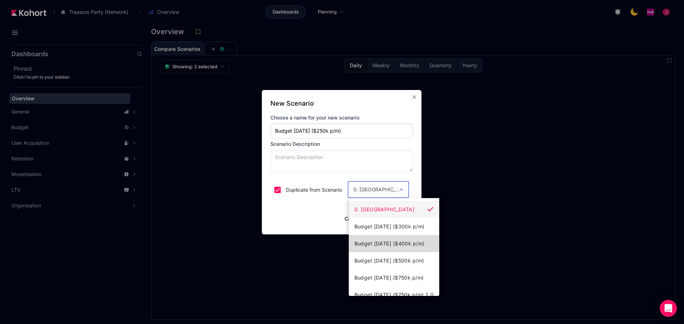
click at [288, 114] on span "Budget [DATE] ($400k p/m)" at bounding box center [389, 244] width 70 height 9
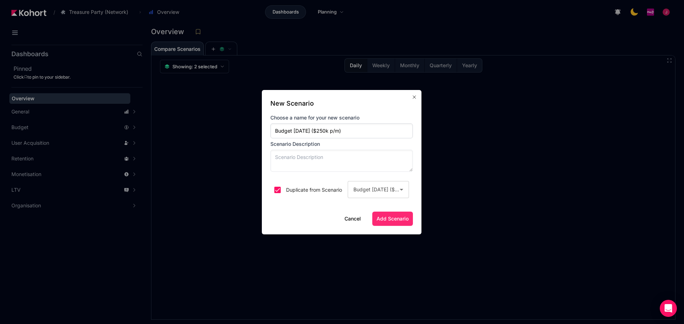
click at [288, 114] on span "Add Scenario" at bounding box center [392, 218] width 32 height 7
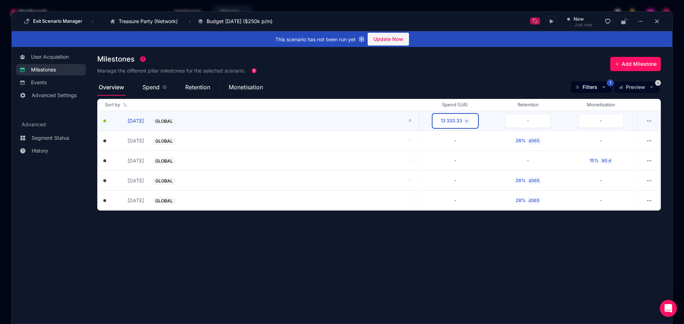
click at [288, 114] on div "13 333.33" at bounding box center [451, 121] width 21 height 7
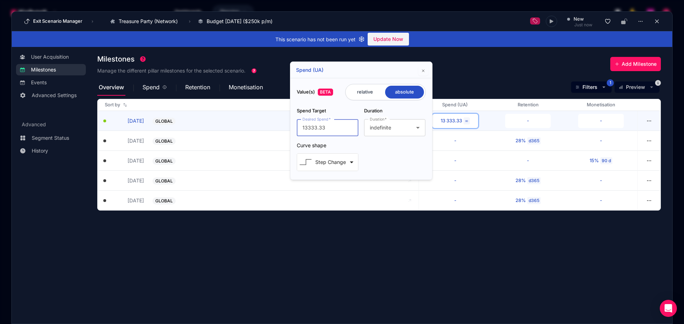
drag, startPoint x: 307, startPoint y: 128, endPoint x: 293, endPoint y: 129, distance: 13.9
click at [288, 114] on div "Value(s) BETA relative absolute Spend Target Desired Spend 13333.33 Duration Du…" at bounding box center [361, 129] width 142 height 102
type input "8333.33"
click at [288, 72] on icon "button" at bounding box center [423, 71] width 4 height 4
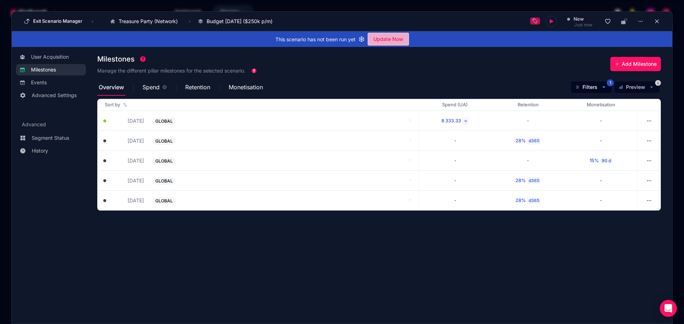
click at [288, 41] on span "Update Now" at bounding box center [388, 39] width 30 height 11
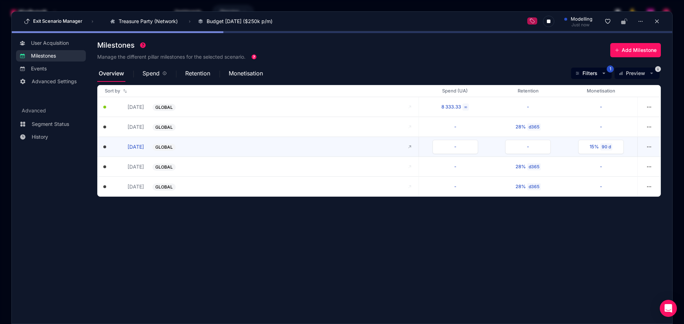
click at [167, 114] on span "GLOBAL" at bounding box center [163, 148] width 17 height 6
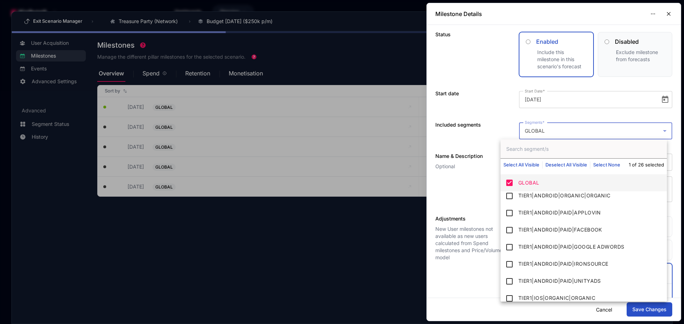
click at [288, 114] on div "Milestone Details Status Enabled Include this milestone in this scenario's fore…" at bounding box center [342, 162] width 684 height 324
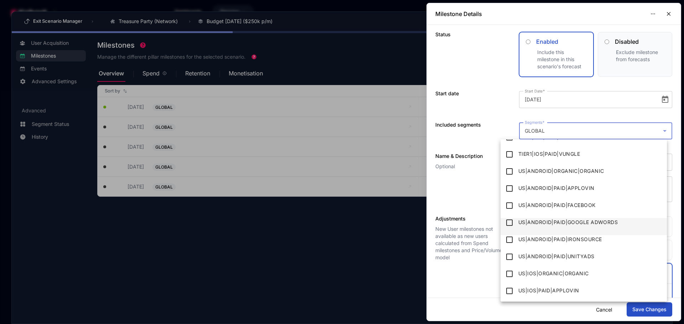
scroll to position [285, 0]
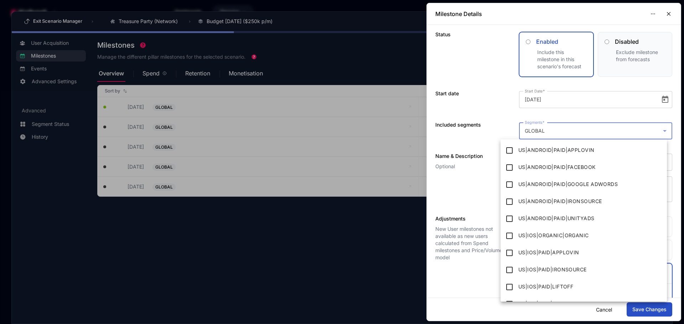
click at [288, 104] on div at bounding box center [342, 162] width 684 height 324
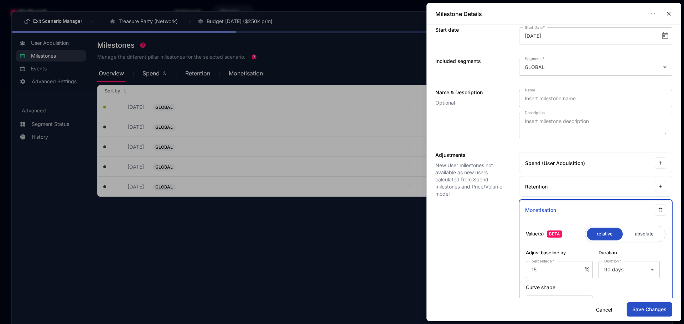
scroll to position [71, 0]
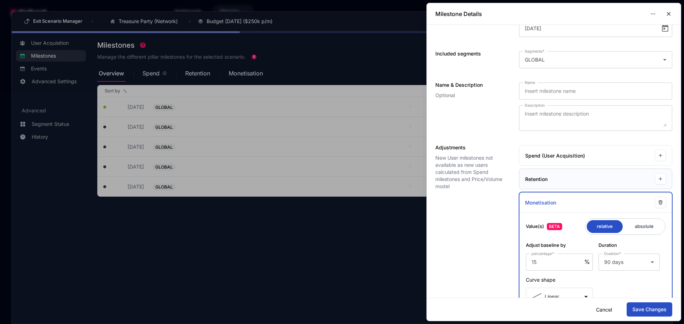
click at [288, 114] on div "Retention" at bounding box center [588, 179] width 127 height 7
click at [288, 114] on icon "button" at bounding box center [660, 179] width 5 height 5
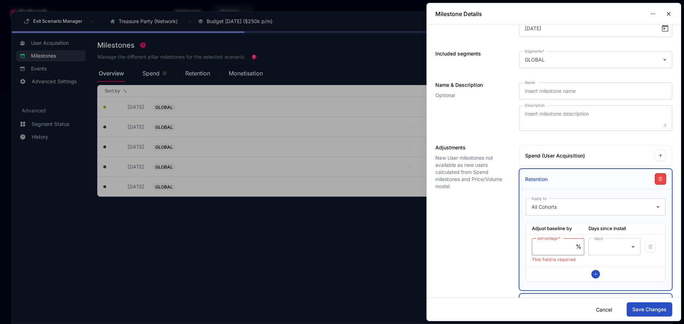
click at [288, 114] on div "Adjustments New User milestones not available as new users calculated from Spen…" at bounding box center [469, 280] width 69 height 271
click at [288, 114] on button "Cancel" at bounding box center [604, 310] width 22 height 14
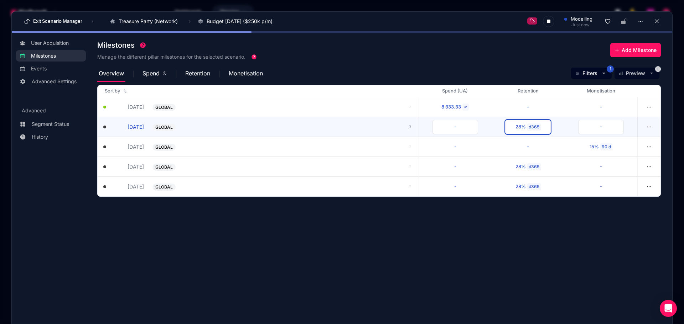
click at [288, 114] on button "28% d365" at bounding box center [528, 127] width 46 height 14
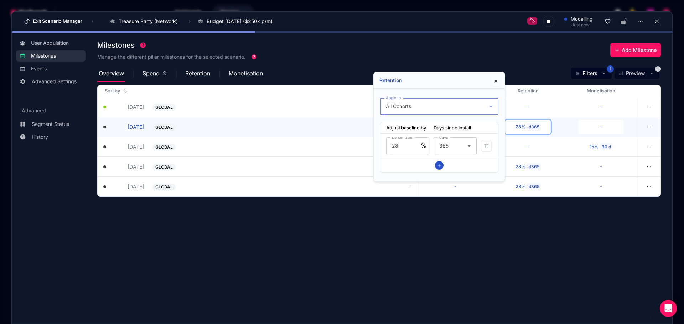
click at [288, 105] on div "All Cohorts" at bounding box center [437, 106] width 103 height 9
click at [288, 105] on div at bounding box center [342, 162] width 684 height 324
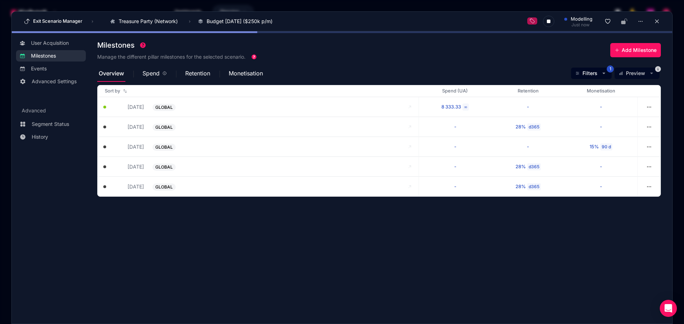
click at [288, 114] on section "Milestones Manage the different pillar milestones for the selected scenario. Ad…" at bounding box center [384, 174] width 575 height 275
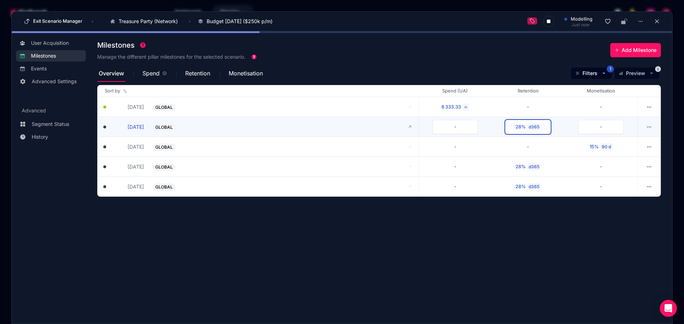
click at [288, 114] on div "28%" at bounding box center [520, 127] width 10 height 7
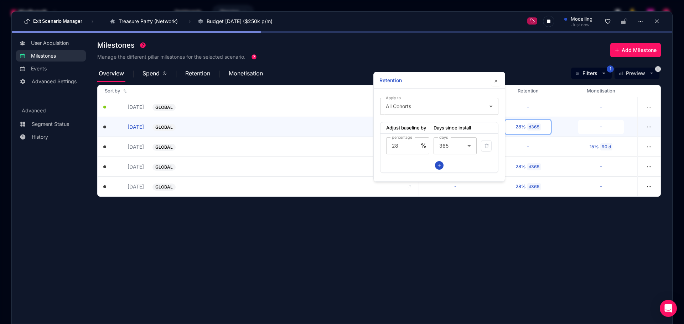
click at [288, 114] on section "Milestones Manage the different pillar milestones for the selected scenario. Ad…" at bounding box center [384, 174] width 575 height 275
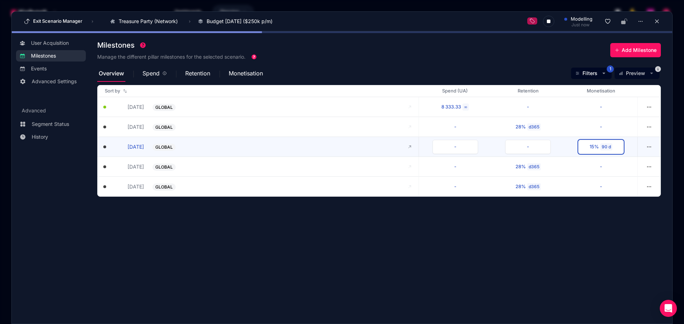
click at [288, 114] on button "15% 90 d" at bounding box center [601, 147] width 46 height 14
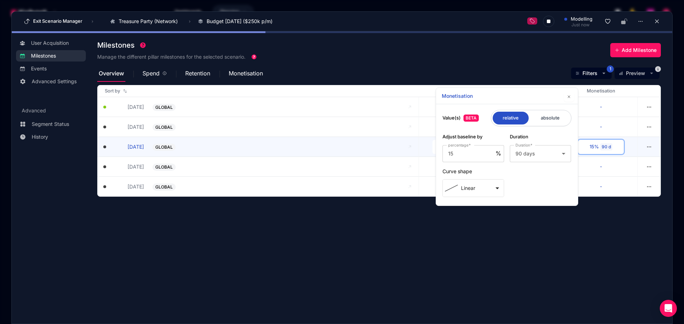
click at [288, 114] on section "Milestones Manage the different pillar milestones for the selected scenario. Ad…" at bounding box center [384, 174] width 575 height 275
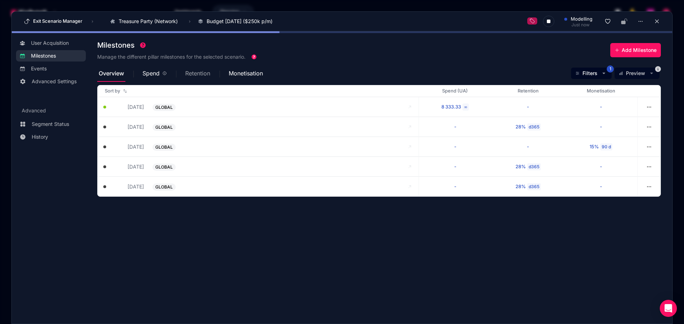
click at [192, 74] on span "Retention" at bounding box center [197, 74] width 25 height 6
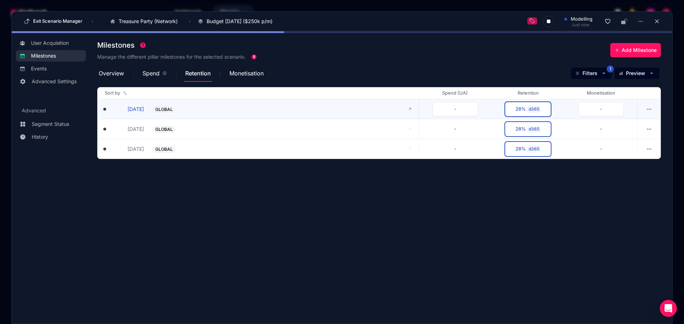
click at [288, 108] on div "d365" at bounding box center [534, 109] width 14 height 7
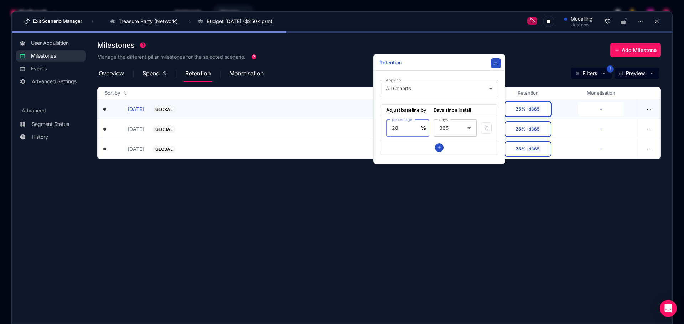
click at [288, 64] on icon "button" at bounding box center [496, 63] width 4 height 4
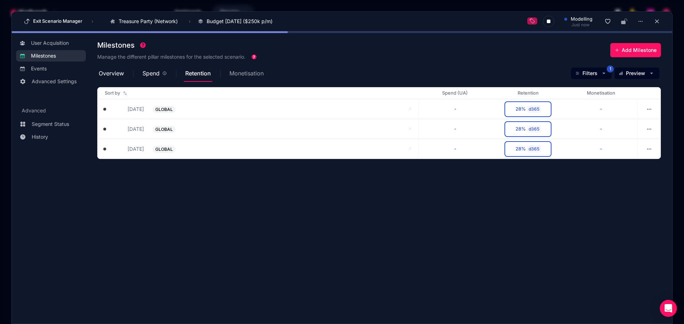
click at [237, 75] on span "Monetisation" at bounding box center [246, 74] width 34 height 6
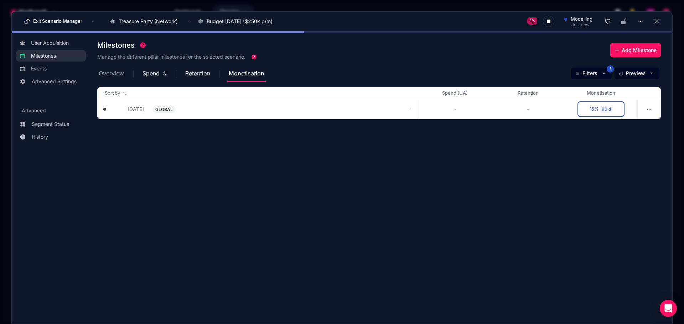
click at [117, 73] on span "Overview" at bounding box center [111, 74] width 25 height 6
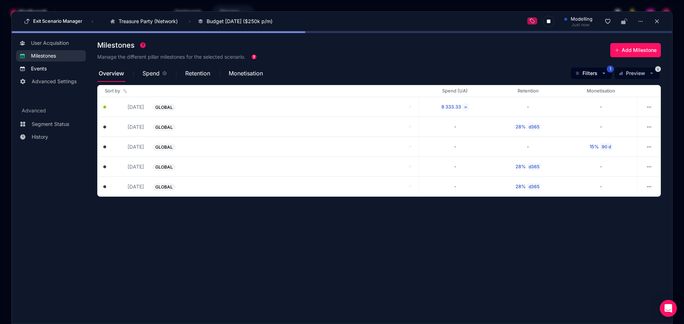
click at [47, 72] on link "Events" at bounding box center [51, 68] width 70 height 11
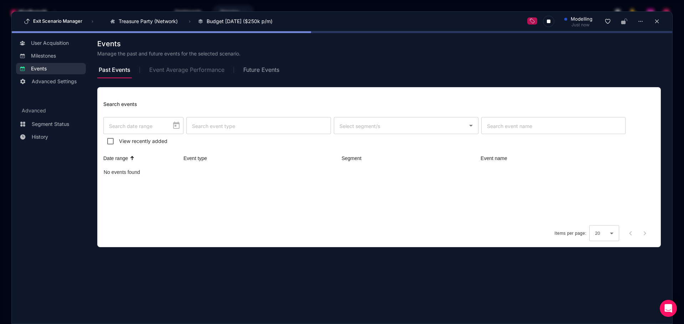
click at [186, 68] on span "Event Average Performance" at bounding box center [186, 70] width 75 height 6
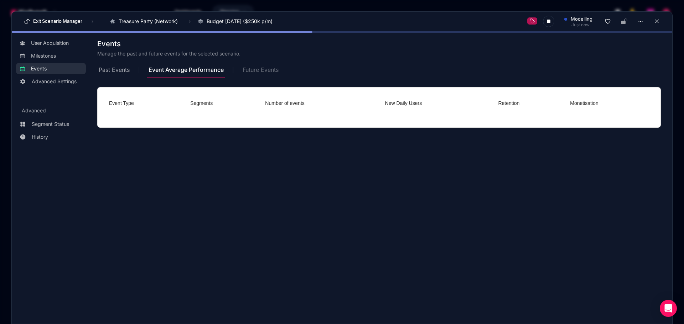
click at [253, 62] on span "Future Events" at bounding box center [261, 69] width 36 height 17
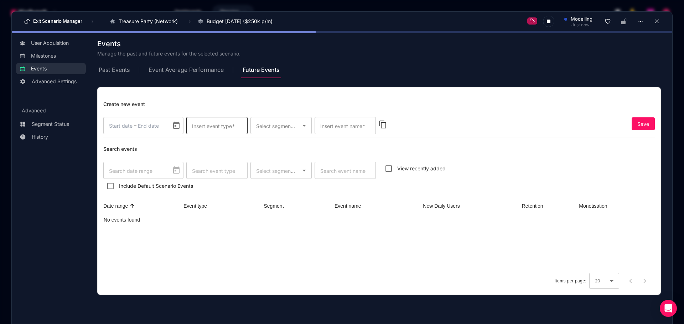
click at [223, 114] on mat-label "Insert event type" at bounding box center [212, 126] width 40 height 6
click at [223, 114] on input "Insert event type" at bounding box center [217, 125] width 50 height 9
click at [245, 99] on mat-card-content "Create new event Start date – End date Insert event type Select segment/s Inser…" at bounding box center [379, 191] width 563 height 207
click at [288, 114] on mat-label "Select segment/s" at bounding box center [276, 126] width 41 height 6
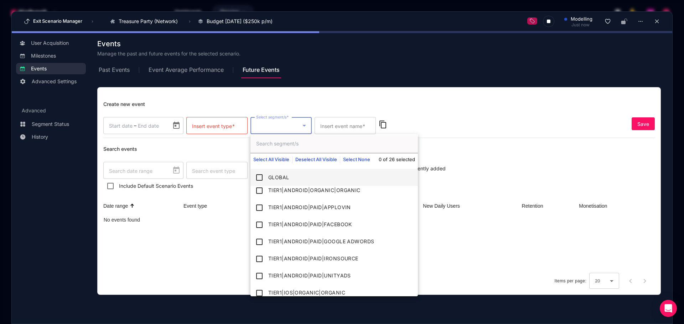
click at [288, 98] on div at bounding box center [342, 162] width 684 height 324
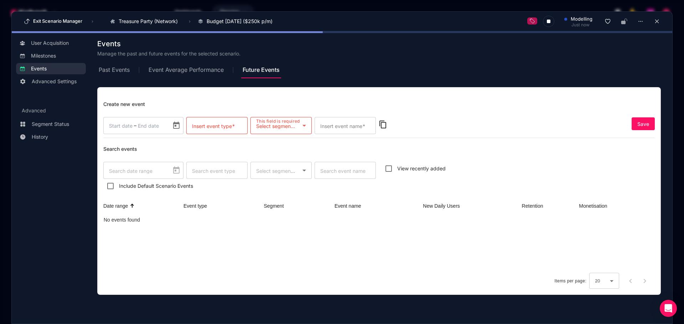
click at [288, 74] on div "Past Events Event Average Performance Future Events" at bounding box center [378, 69] width 563 height 17
click at [63, 57] on span "Milestones" at bounding box center [56, 55] width 51 height 7
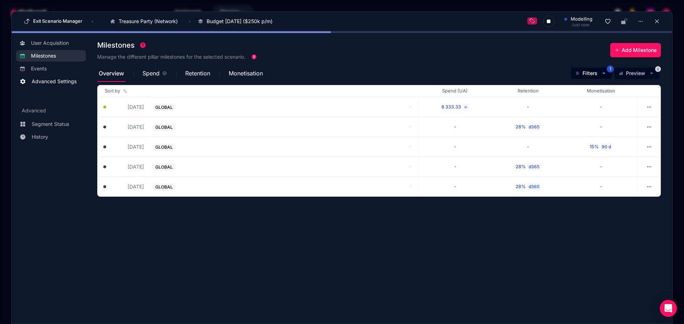
click at [57, 80] on span "Advanced Settings" at bounding box center [54, 81] width 45 height 7
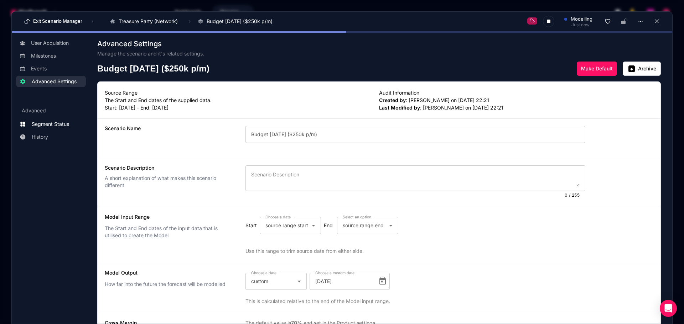
click at [56, 114] on span "Segment Status" at bounding box center [50, 124] width 37 height 7
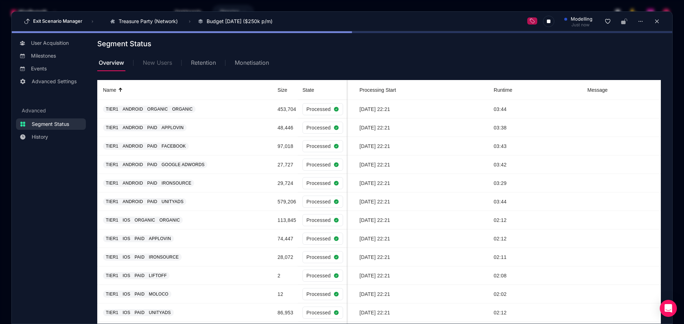
click at [163, 68] on span "New Users" at bounding box center [157, 62] width 29 height 17
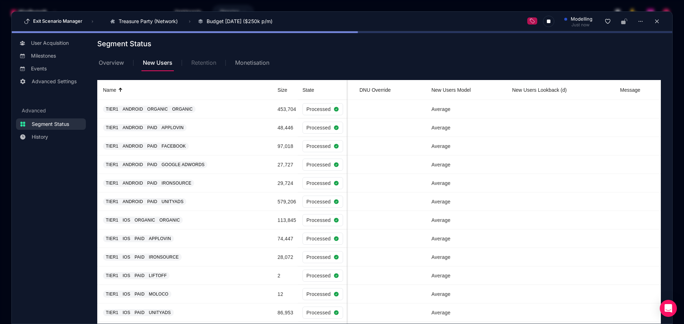
click at [204, 67] on span "Retention" at bounding box center [203, 62] width 25 height 17
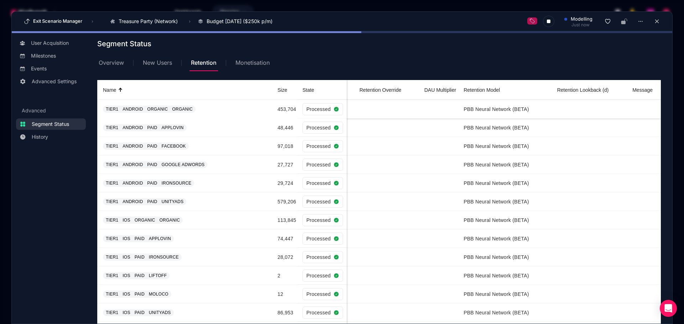
click at [288, 108] on td "Processed" at bounding box center [322, 109] width 50 height 19
click at [288, 106] on td "PBB Neural Network (BETA)" at bounding box center [504, 109] width 93 height 19
click at [254, 71] on span "Monetisation" at bounding box center [252, 62] width 34 height 17
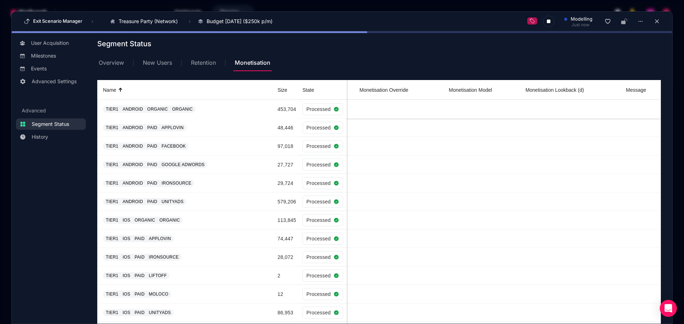
click at [288, 108] on div "Processed" at bounding box center [322, 109] width 41 height 12
click at [161, 110] on span "ORGANIC" at bounding box center [157, 109] width 21 height 5
click at [61, 114] on link "History" at bounding box center [51, 136] width 70 height 11
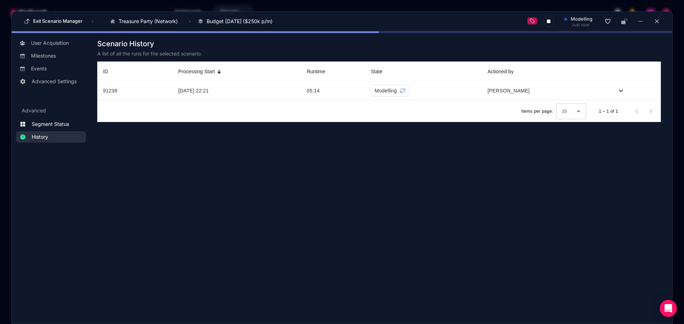
click at [45, 114] on span "Segment Status" at bounding box center [50, 124] width 37 height 7
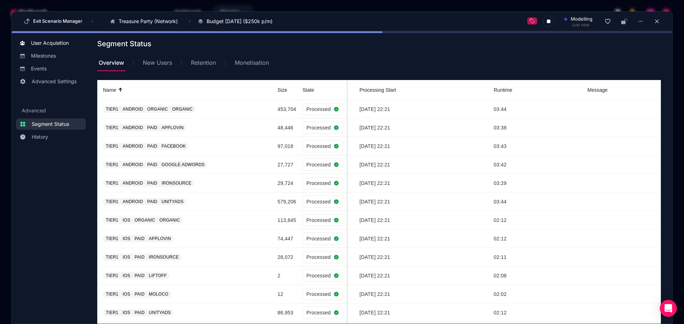
click at [51, 47] on link "User Acquisition" at bounding box center [51, 42] width 70 height 11
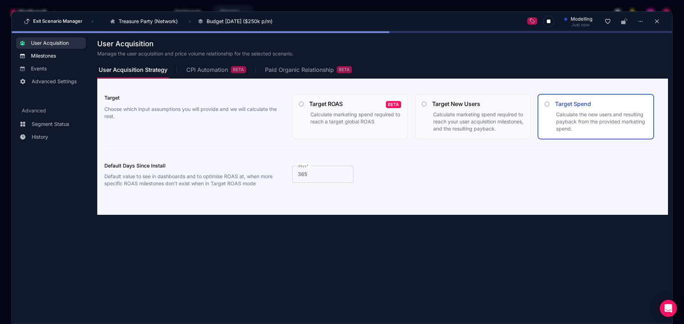
click at [69, 60] on link "Milestones" at bounding box center [51, 55] width 70 height 11
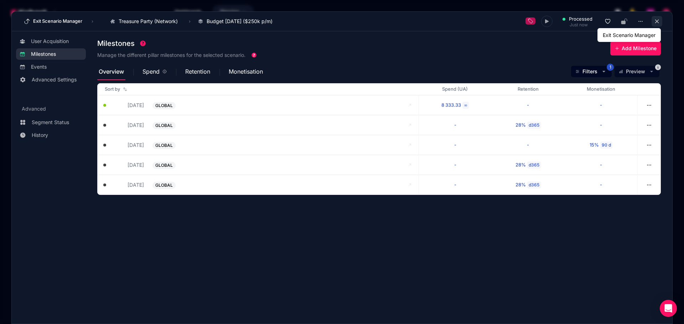
click at [288, 18] on button at bounding box center [656, 21] width 11 height 11
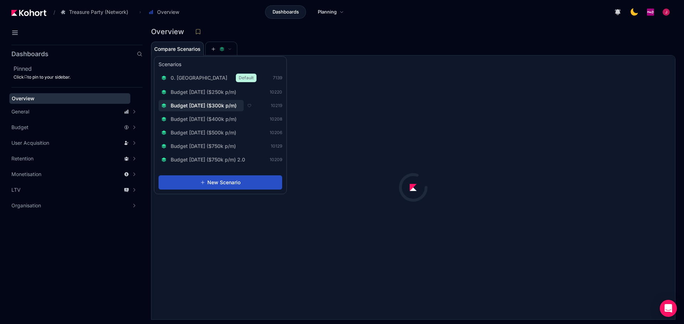
click at [232, 90] on span "Budget Aug 2025 ($250k p/m)" at bounding box center [204, 92] width 66 height 7
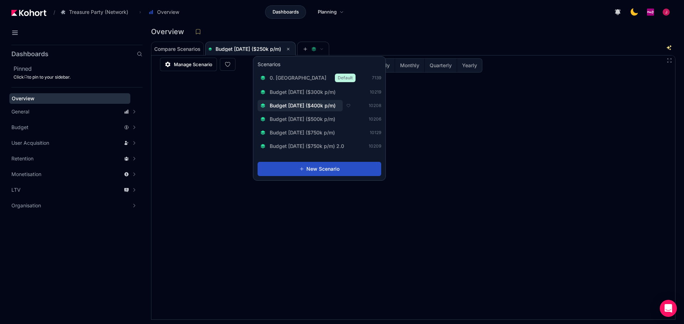
click at [288, 92] on span "Budget [DATE] ($300k p/m)" at bounding box center [303, 92] width 66 height 7
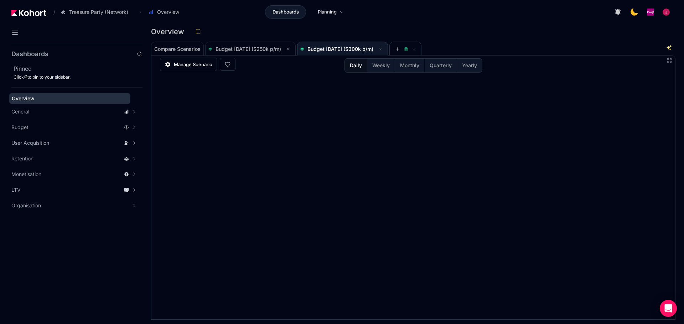
drag, startPoint x: 366, startPoint y: 49, endPoint x: 401, endPoint y: 32, distance: 39.2
click at [288, 32] on div "Overview" at bounding box center [410, 31] width 518 height 11
click at [196, 63] on span "Manage Scenario" at bounding box center [193, 64] width 38 height 7
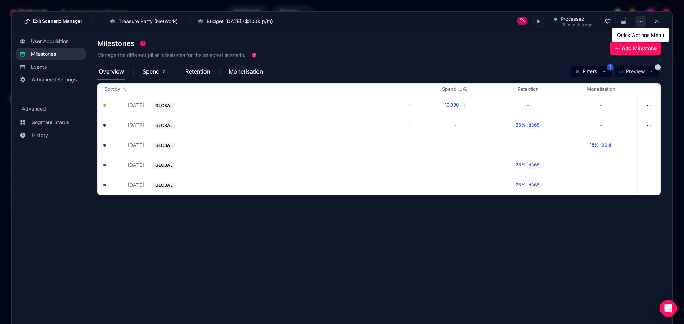
click at [288, 20] on button "button" at bounding box center [640, 21] width 11 height 11
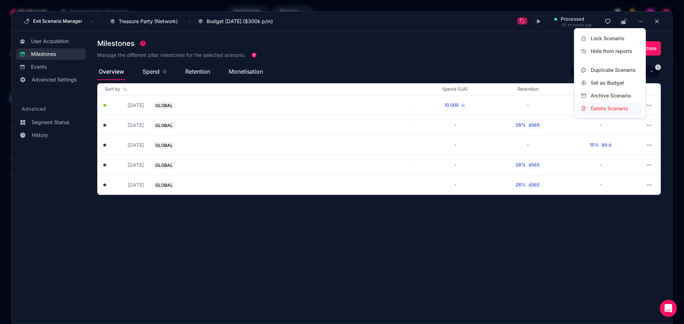
click at [288, 109] on div "Delete Scenario" at bounding box center [614, 108] width 48 height 7
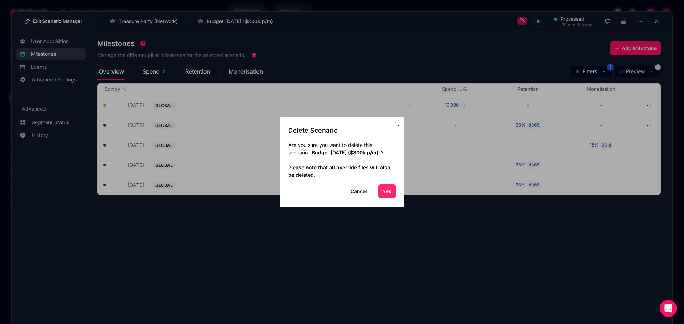
click at [288, 114] on button "Yes" at bounding box center [386, 191] width 17 height 14
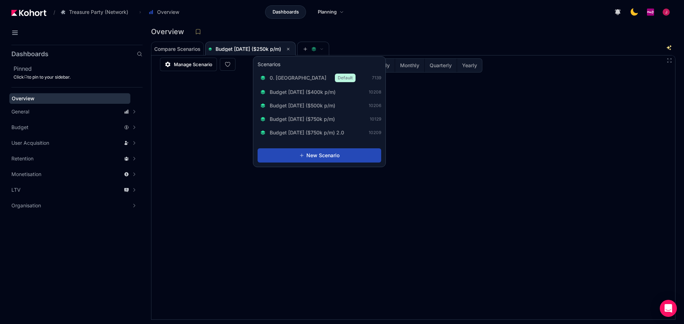
click at [288, 114] on span "New Scenario" at bounding box center [322, 155] width 33 height 7
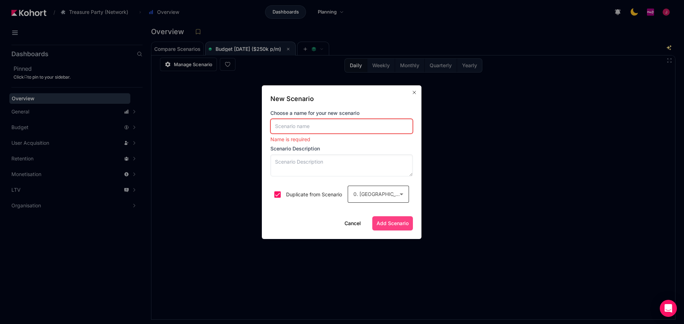
click at [288, 114] on div "0. [GEOGRAPHIC_DATA]" at bounding box center [376, 194] width 46 height 9
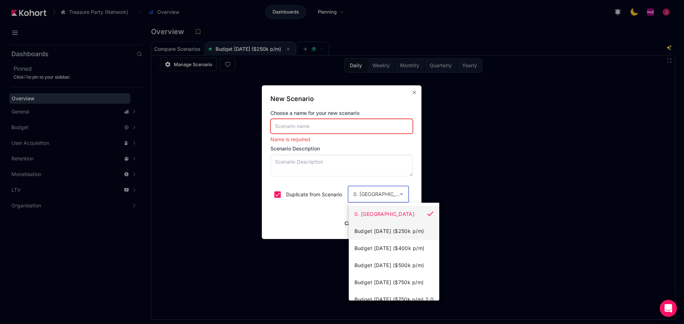
click at [288, 114] on span "Budget Aug 2025 ($250k p/m)" at bounding box center [389, 231] width 70 height 9
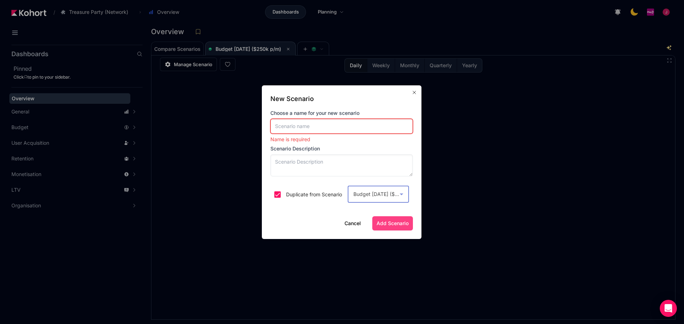
click at [288, 114] on input at bounding box center [341, 126] width 142 height 15
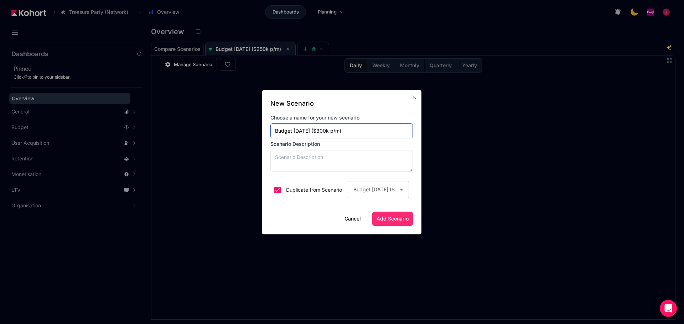
type input "Budget [DATE] ($300k p/m)"
click at [288, 114] on span "Add Scenario" at bounding box center [392, 218] width 32 height 7
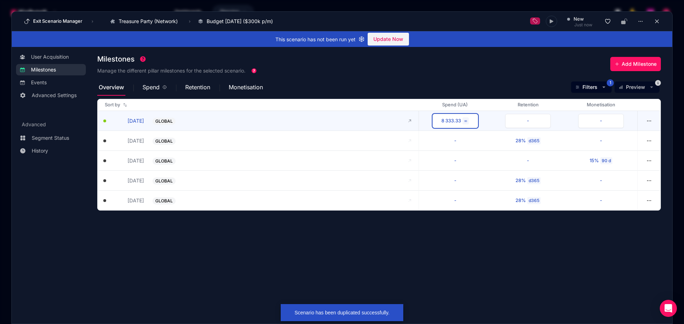
click at [288, 114] on div "8 333.33" at bounding box center [451, 121] width 20 height 7
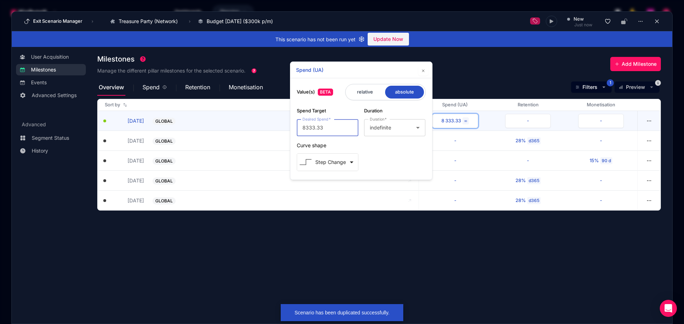
drag, startPoint x: 299, startPoint y: 128, endPoint x: 287, endPoint y: 128, distance: 12.1
click at [288, 114] on body "/ Dashboards Planning Exit Scenario Manager › Treasure Party (Network) Go to pr…" at bounding box center [342, 162] width 684 height 324
click at [288, 114] on input "8333.33" at bounding box center [327, 128] width 50 height 9
drag, startPoint x: 315, startPoint y: 130, endPoint x: 285, endPoint y: 130, distance: 29.6
click at [285, 114] on body "/ Dashboards Planning Exit Scenario Manager › Treasure Party (Network) Go to pr…" at bounding box center [342, 162] width 684 height 324
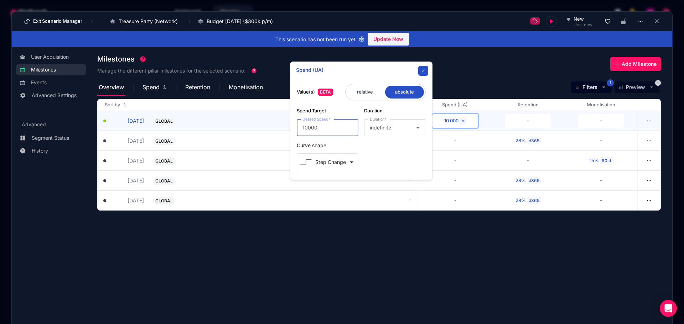
type input "10000"
click at [288, 69] on icon "button" at bounding box center [423, 71] width 4 height 4
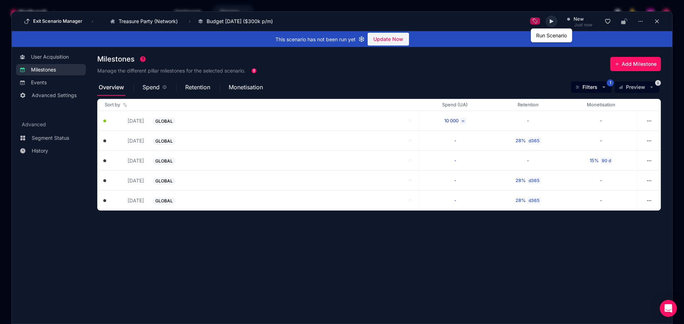
click at [288, 20] on icon at bounding box center [551, 22] width 6 height 6
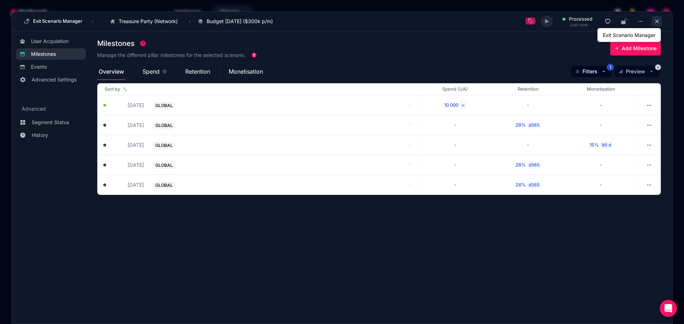
click at [288, 23] on icon at bounding box center [657, 22] width 4 height 4
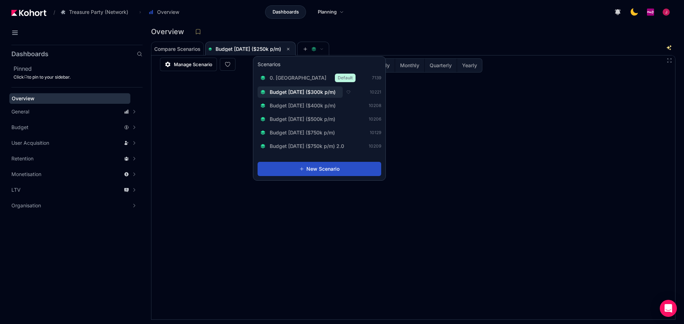
click at [288, 92] on span "Budget [DATE] ($300k p/m)" at bounding box center [303, 92] width 66 height 7
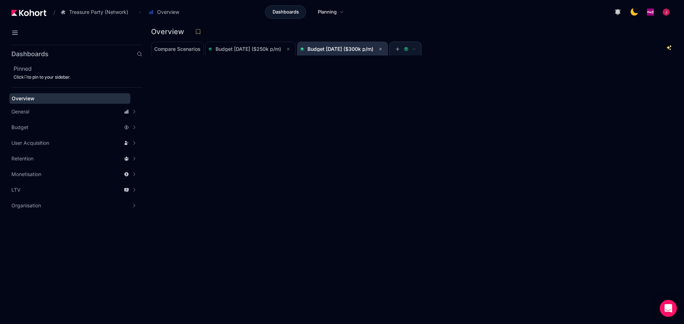
click at [288, 47] on span "Budget [DATE] ($300k p/m)" at bounding box center [340, 49] width 66 height 6
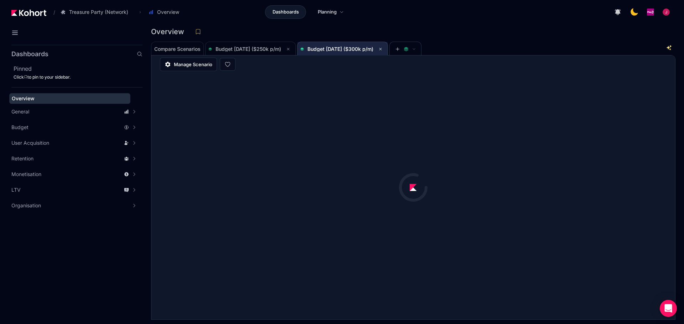
scroll to position [0, 0]
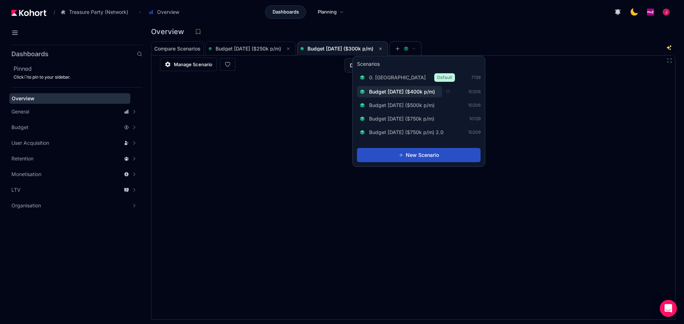
click at [288, 91] on span "Budget [DATE] ($400k p/m)" at bounding box center [402, 91] width 66 height 7
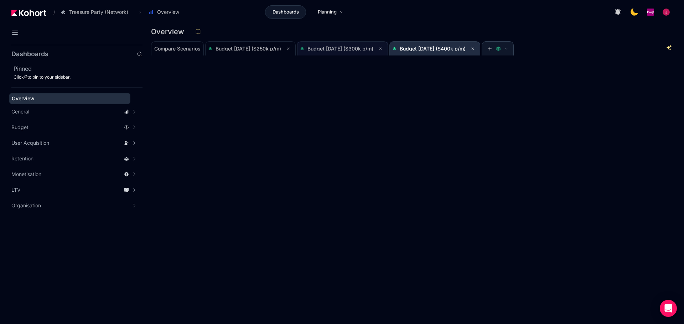
click at [288, 45] on span "Budget [DATE] ($400k p/m)" at bounding box center [434, 49] width 84 height 9
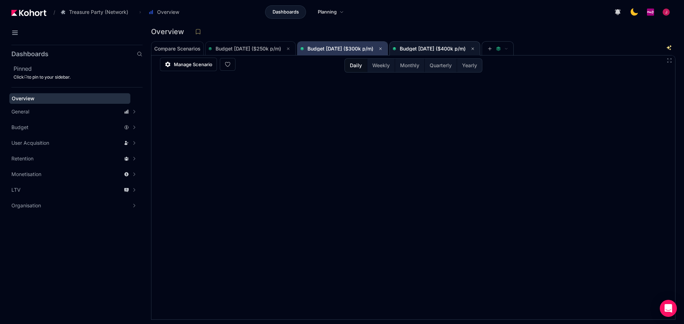
click at [288, 52] on span "Budget [DATE] ($300k p/m)" at bounding box center [342, 49] width 84 height 9
click at [288, 49] on span "Budget [DATE] ($400k p/m)" at bounding box center [433, 49] width 66 height 6
click at [288, 38] on div "Overview" at bounding box center [413, 33] width 524 height 15
click at [288, 45] on span "Budget [DATE] ($300k p/m)" at bounding box center [342, 49] width 84 height 9
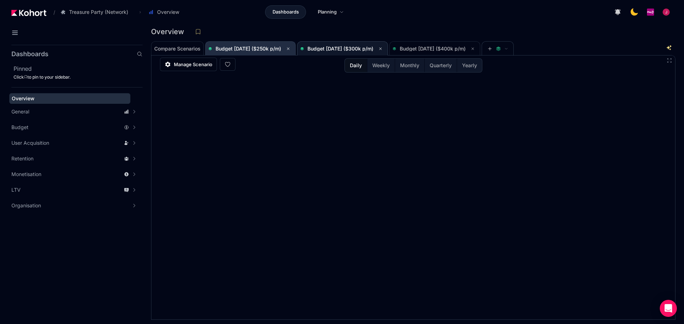
click at [275, 50] on span "Budget Aug 2025 ($250k p/m)" at bounding box center [248, 49] width 66 height 6
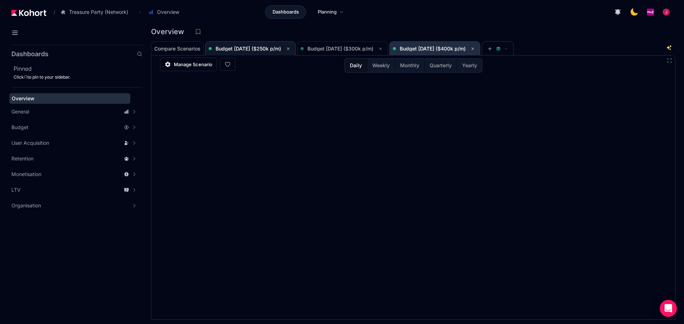
click at [288, 46] on span "Budget [DATE] ($400k p/m)" at bounding box center [433, 49] width 66 height 6
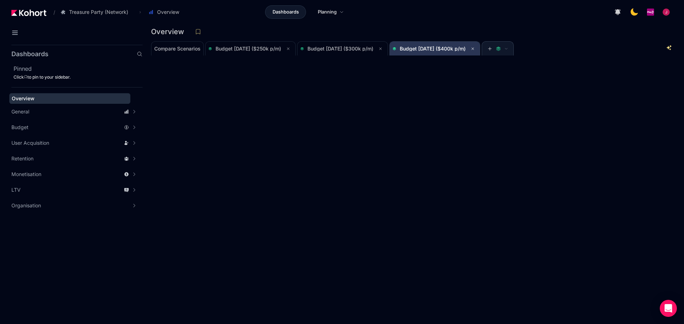
click at [288, 50] on span "Budget [DATE] ($400k p/m)" at bounding box center [433, 49] width 66 height 6
